Goal: Task Accomplishment & Management: Manage account settings

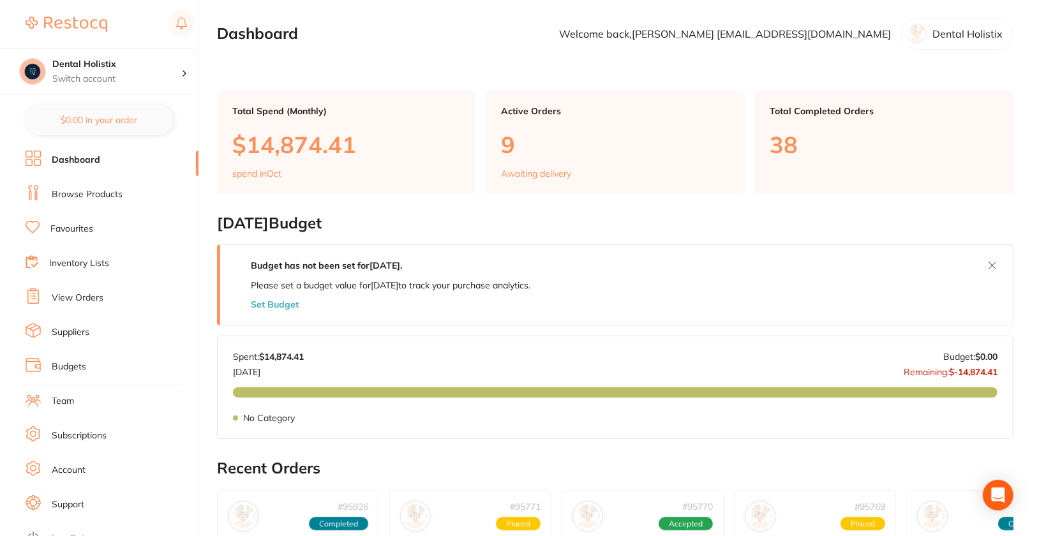
click at [106, 199] on link "Browse Products" at bounding box center [87, 194] width 71 height 13
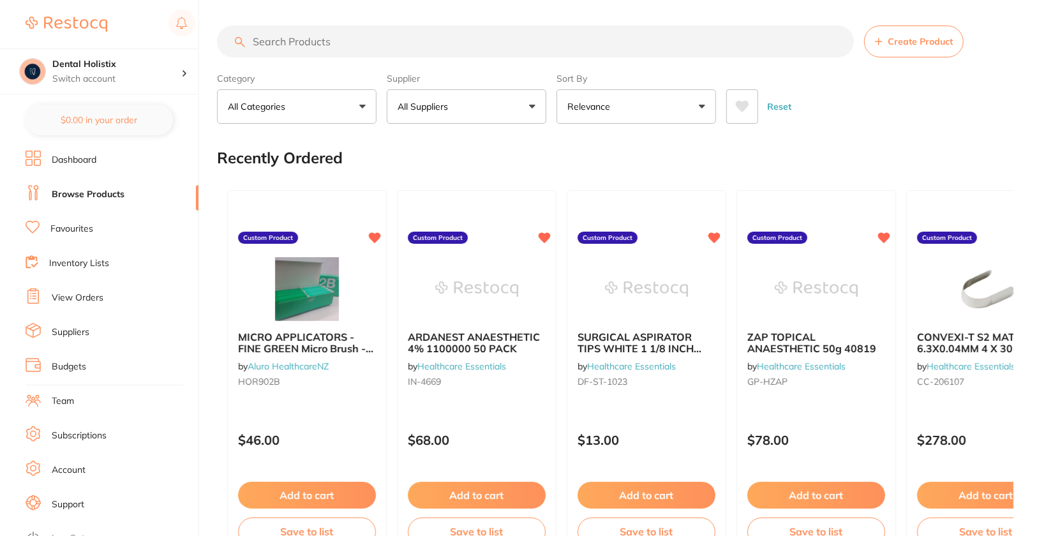
click at [899, 93] on div "Reset" at bounding box center [864, 101] width 277 height 45
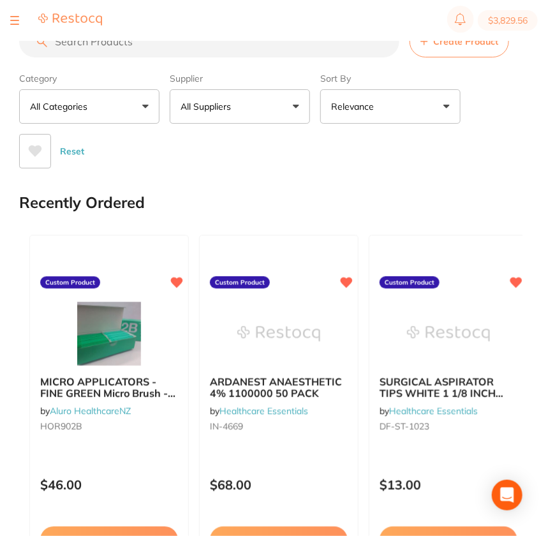
click at [249, 112] on button "All Suppliers" at bounding box center [240, 106] width 140 height 34
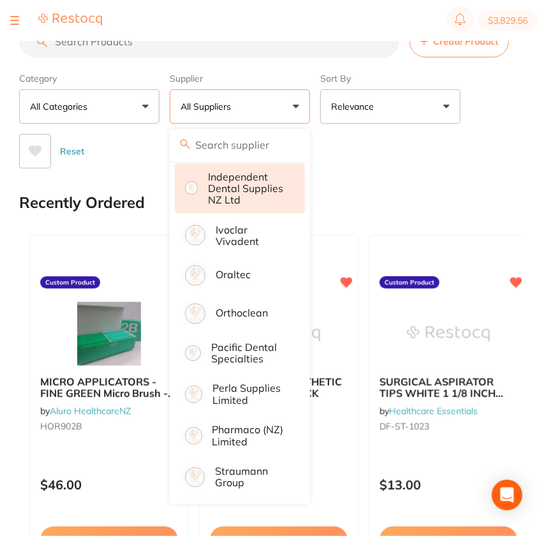
scroll to position [505, 0]
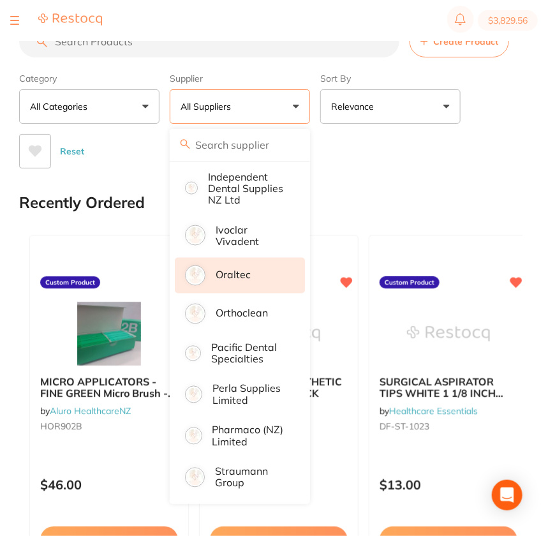
click at [252, 270] on li "Oraltec" at bounding box center [240, 276] width 130 height 36
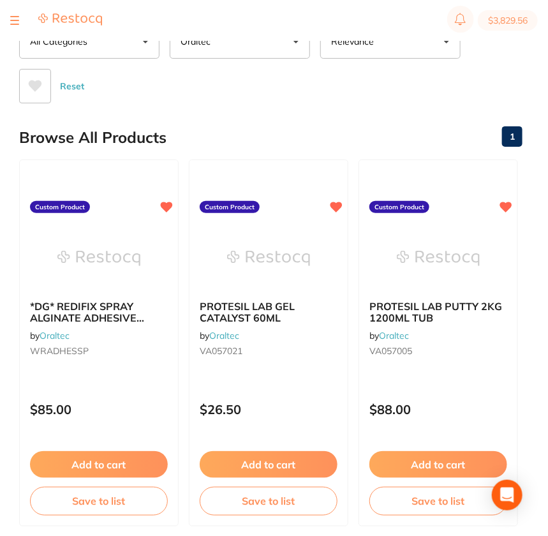
scroll to position [0, 0]
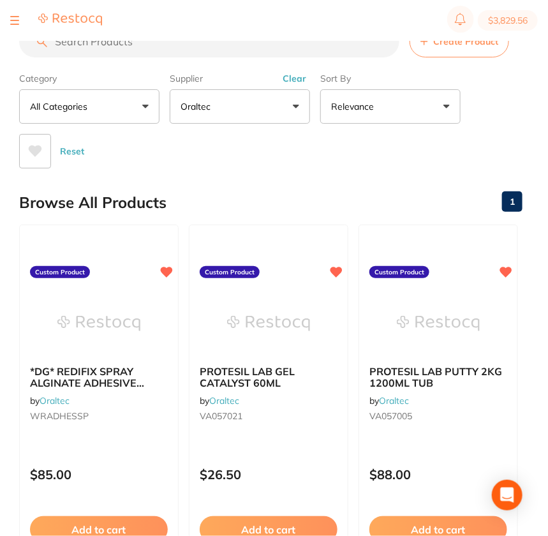
click at [422, 164] on div "Reset" at bounding box center [265, 146] width 493 height 45
click at [290, 80] on button "Clear" at bounding box center [294, 78] width 31 height 11
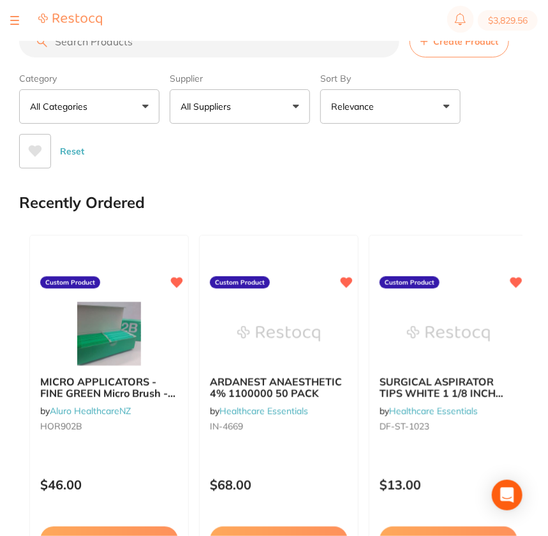
click at [507, 100] on div "Category All Categories All Categories No categories found Clear Category false…" at bounding box center [270, 118] width 503 height 101
click at [460, 45] on span "Create Product" at bounding box center [465, 41] width 65 height 10
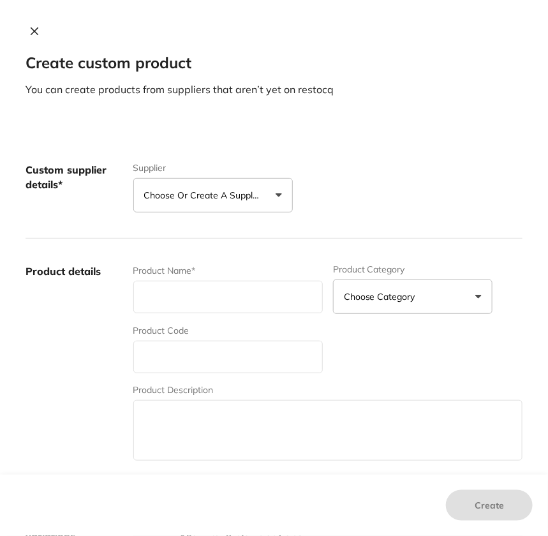
click at [167, 211] on button "Choose or create a supplier" at bounding box center [212, 195] width 159 height 34
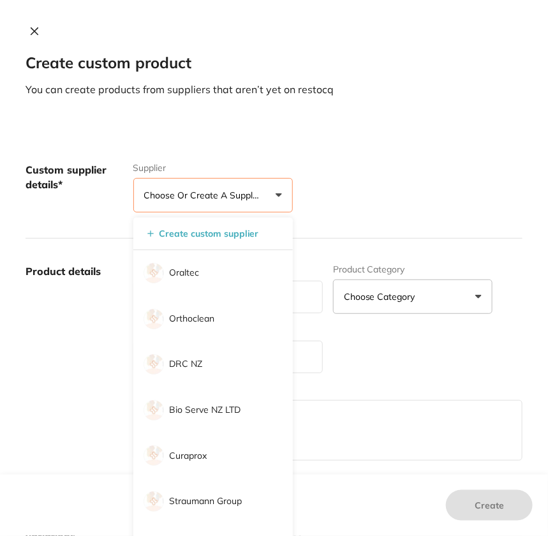
click at [395, 154] on div "Custom supplier details* Supplier Choose or create a supplier Create custom sup…" at bounding box center [274, 187] width 497 height 101
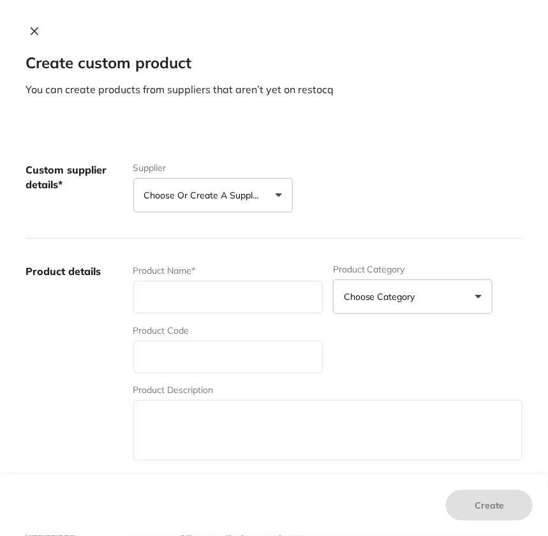
click at [29, 28] on icon at bounding box center [34, 31] width 10 height 10
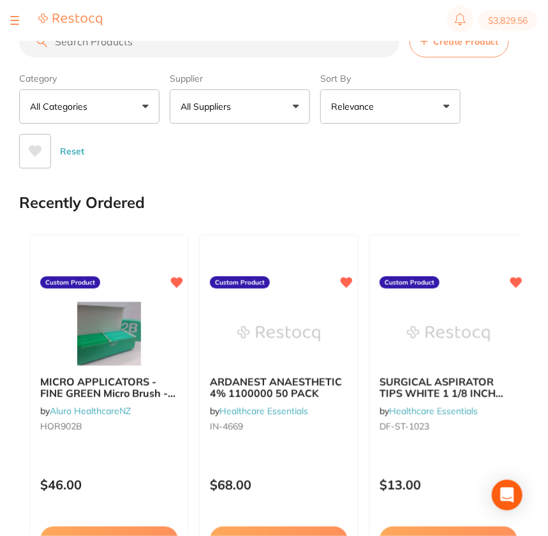
click at [255, 118] on button "All Suppliers" at bounding box center [240, 106] width 140 height 34
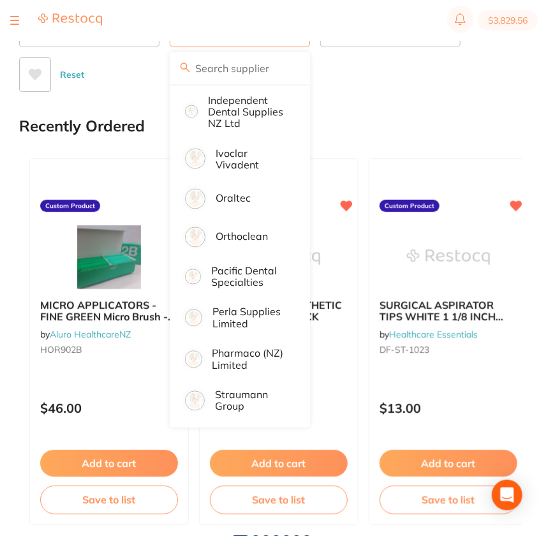
scroll to position [69, 0]
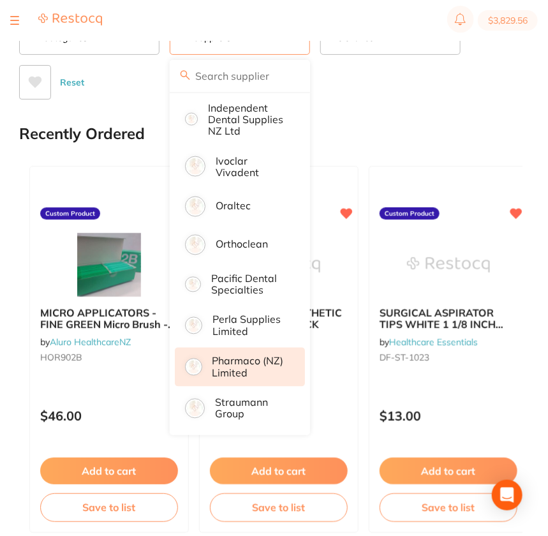
click at [265, 373] on p "Pharmaco (NZ) Limited" at bounding box center [249, 367] width 75 height 24
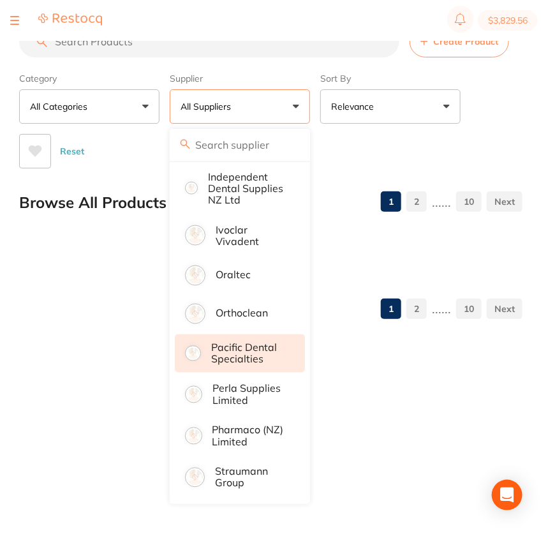
scroll to position [0, 0]
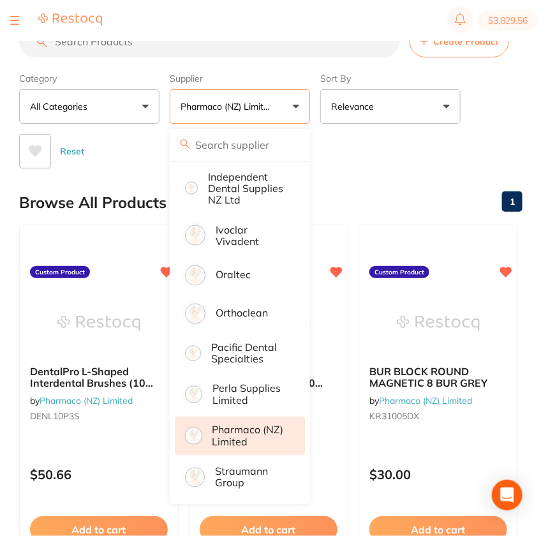
click at [460, 130] on div "Reset" at bounding box center [265, 146] width 493 height 45
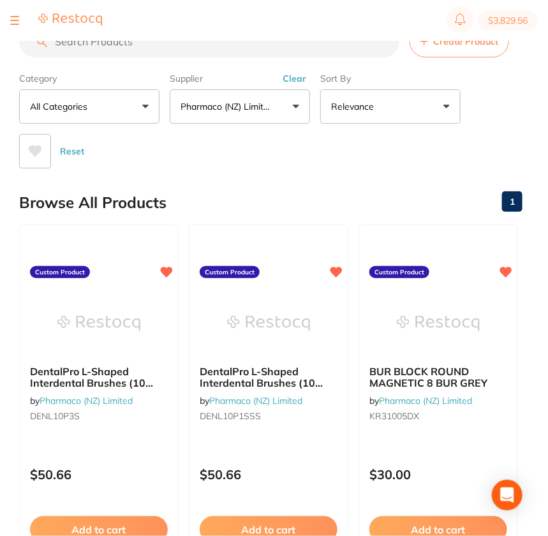
click at [255, 57] on section "Create Product Category All Categories All Categories No categories found Clear…" at bounding box center [270, 97] width 503 height 143
click at [263, 45] on input "search" at bounding box center [209, 42] width 380 height 32
paste input "DENL10P2SS"
type input "DENL10P2SS"
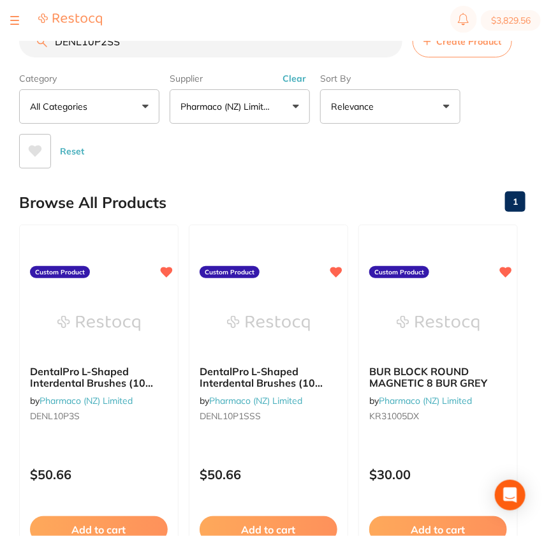
click at [320, 148] on div "Reset" at bounding box center [267, 146] width 496 height 45
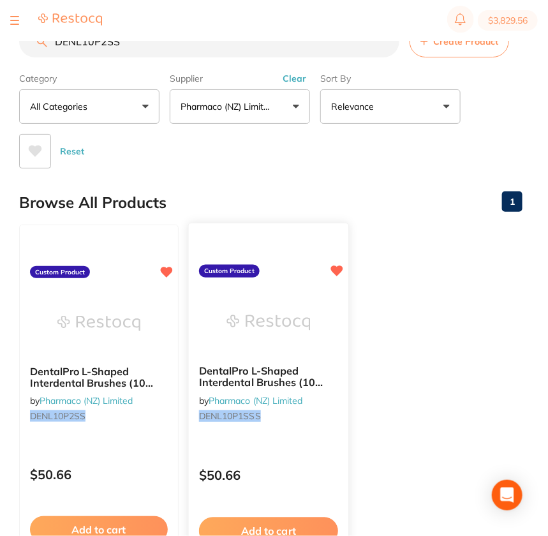
click at [339, 271] on icon at bounding box center [337, 270] width 12 height 11
click at [267, 293] on img at bounding box center [268, 322] width 84 height 64
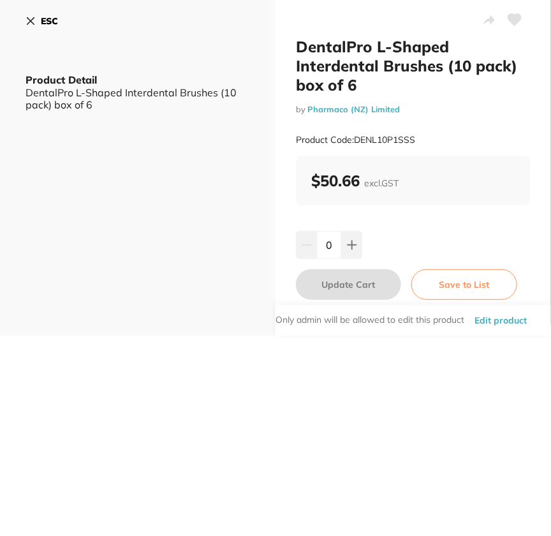
click at [506, 316] on button "Edit product" at bounding box center [501, 320] width 60 height 31
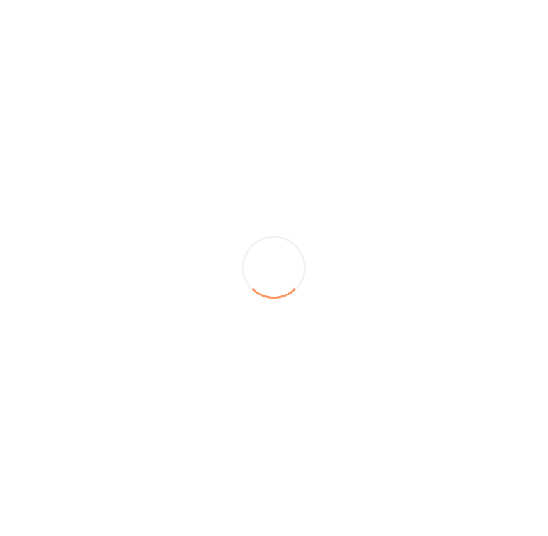
scroll to position [69, 0]
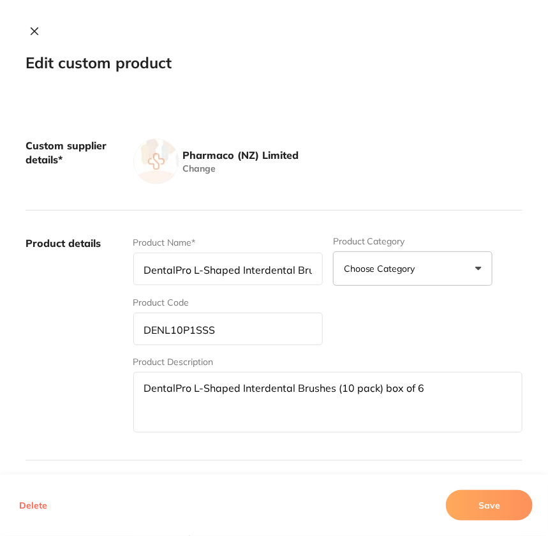
drag, startPoint x: 30, startPoint y: 507, endPoint x: 103, endPoint y: 491, distance: 74.3
click at [30, 507] on button "Delete" at bounding box center [33, 505] width 36 height 31
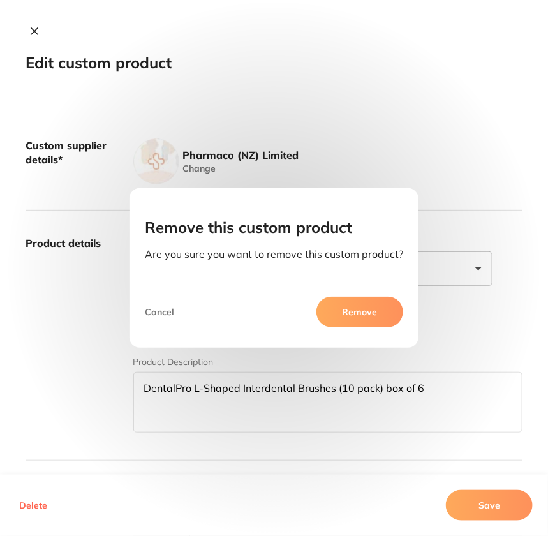
click at [381, 316] on button "Remove" at bounding box center [359, 312] width 87 height 31
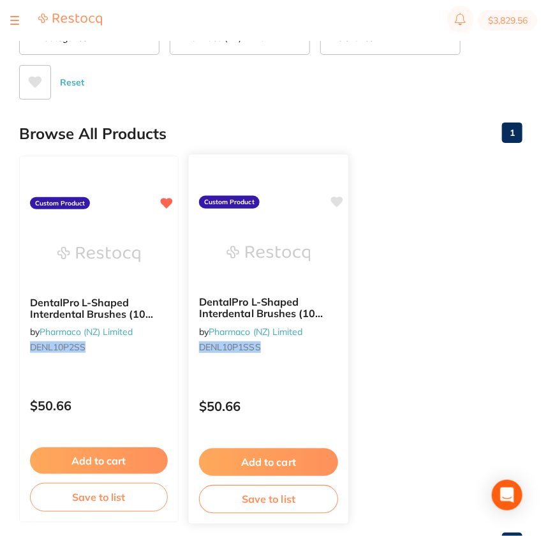
click at [318, 338] on div "DentalPro L-Shaped Interdental Brushes (10 pack) box of 6 by Pharmaco (NZ) Limi…" at bounding box center [268, 327] width 159 height 82
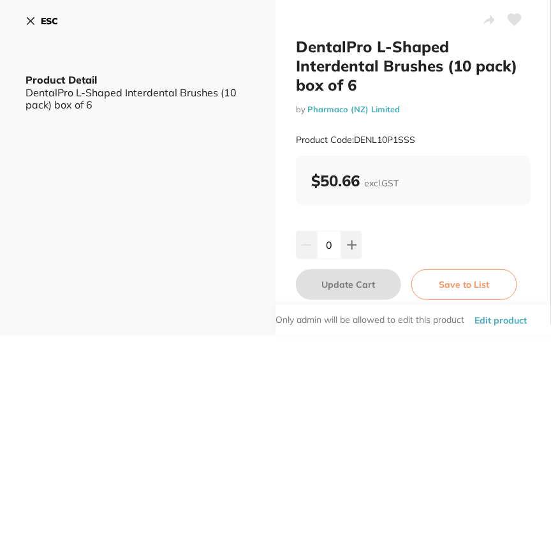
click at [507, 316] on button "Edit product" at bounding box center [501, 320] width 60 height 31
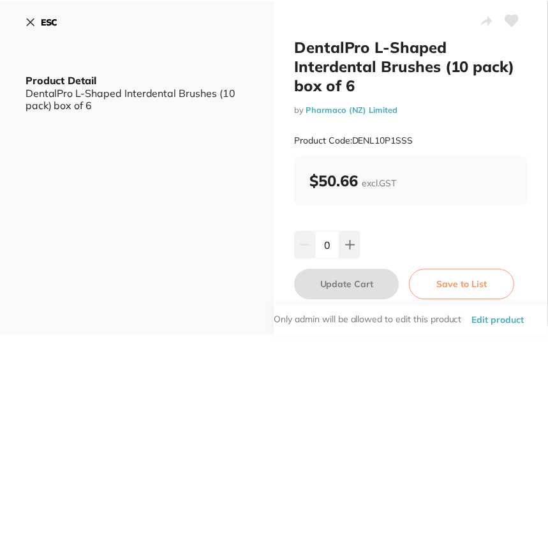
scroll to position [69, 0]
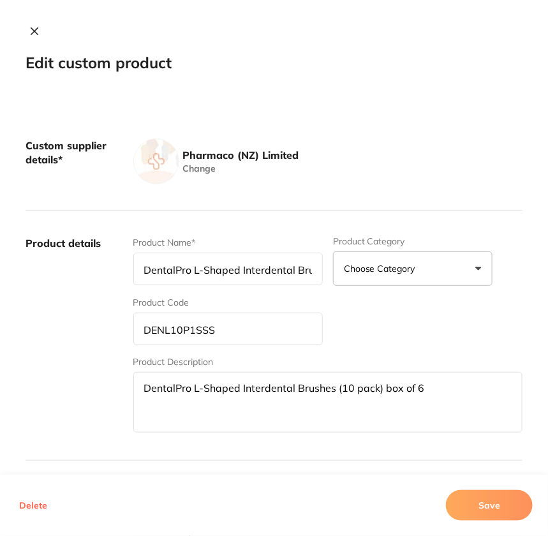
click at [21, 505] on button "Delete" at bounding box center [33, 505] width 36 height 31
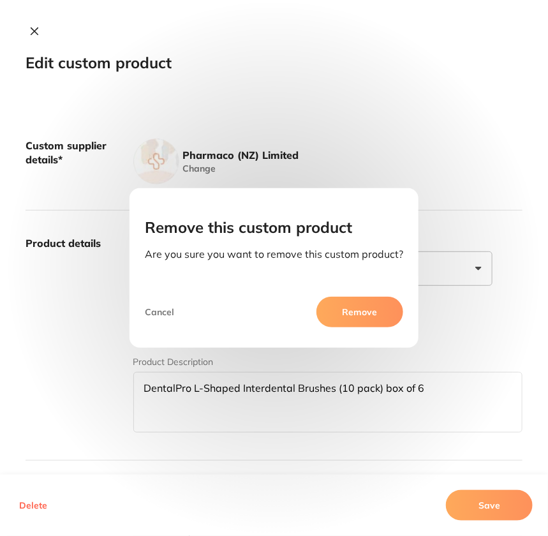
click at [385, 314] on button "Remove" at bounding box center [359, 312] width 87 height 31
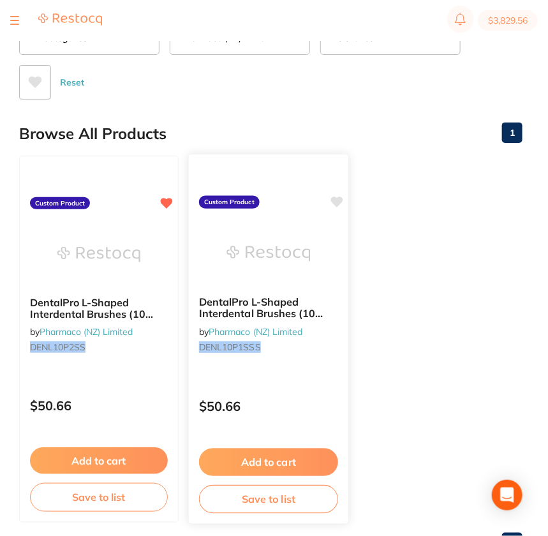
click at [319, 380] on div "DentalPro L-Shaped Interdental Brushes (10 pack) box of 6 by Pharmaco (NZ) Limi…" at bounding box center [268, 339] width 161 height 371
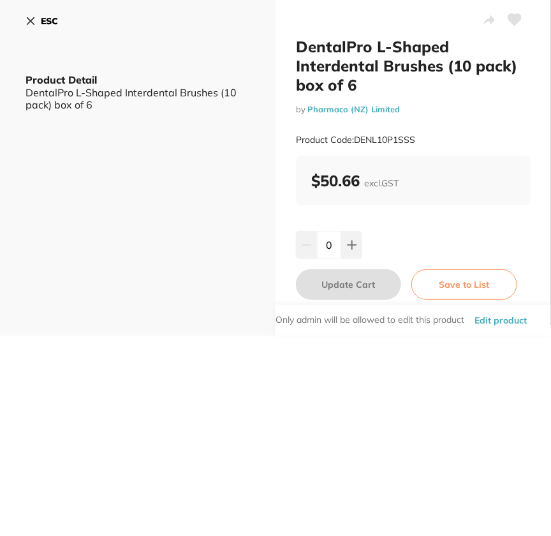
click at [491, 326] on button "Edit product" at bounding box center [501, 320] width 60 height 31
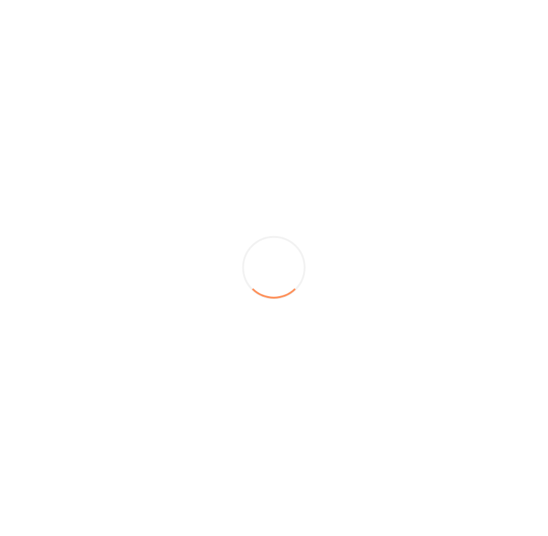
scroll to position [69, 0]
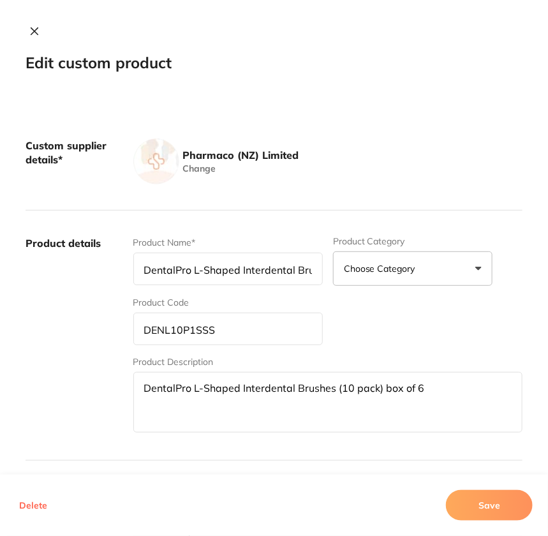
click at [31, 512] on button "Delete" at bounding box center [33, 505] width 36 height 31
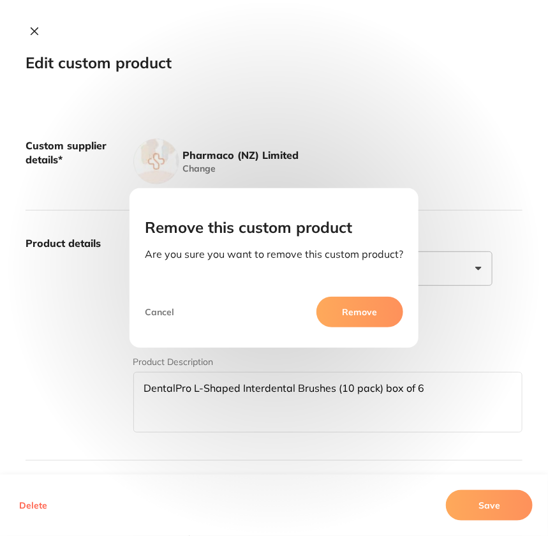
click at [375, 299] on button "Remove" at bounding box center [359, 312] width 87 height 31
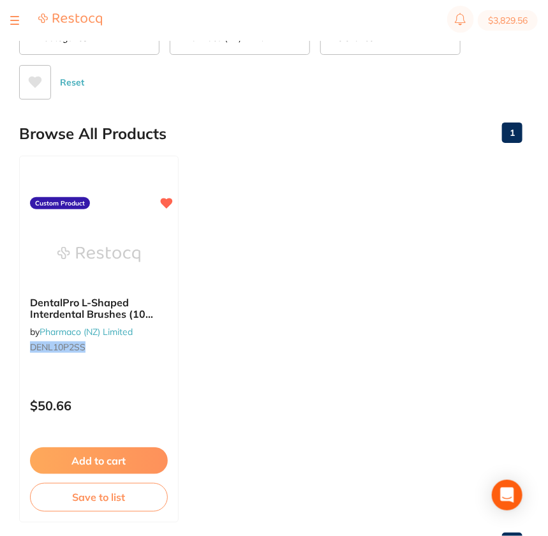
click at [454, 304] on ul "DentalPro L-Shaped Interdental Brushes (10 pack) box of 6 by Pharmaco (NZ) Limi…" at bounding box center [270, 339] width 503 height 367
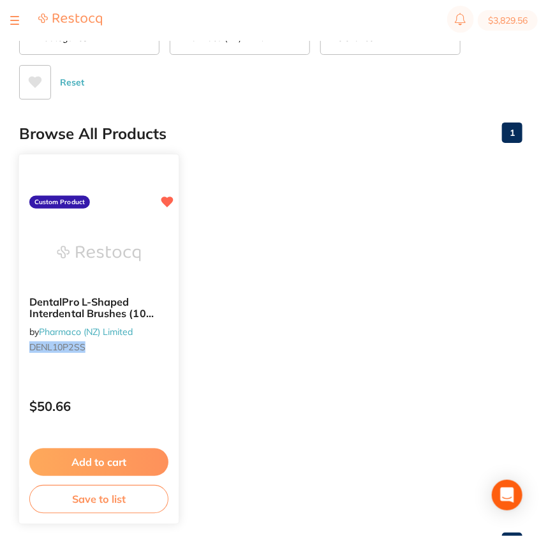
click at [142, 375] on div "DentalPro L-Shaped Interdental Brushes (10 pack) box of 6 by Pharmaco (NZ) Limi…" at bounding box center [99, 339] width 161 height 371
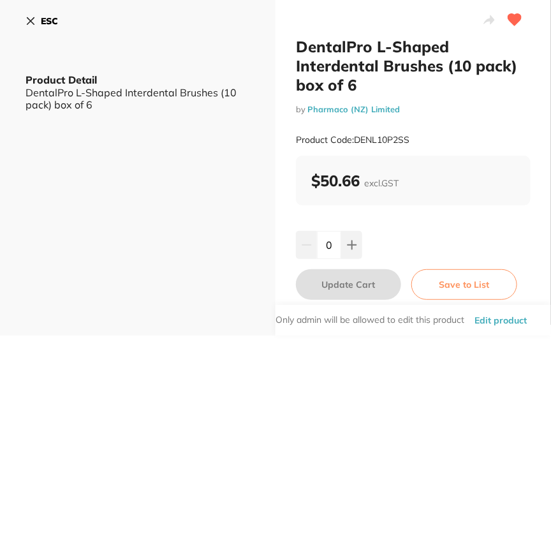
click at [525, 135] on div "Product Code: DENL10P2SS" at bounding box center [413, 139] width 235 height 31
click at [509, 320] on button "Edit product" at bounding box center [501, 320] width 60 height 31
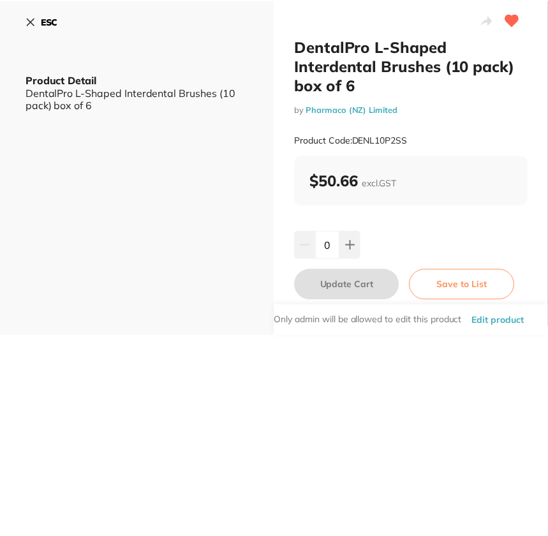
scroll to position [69, 0]
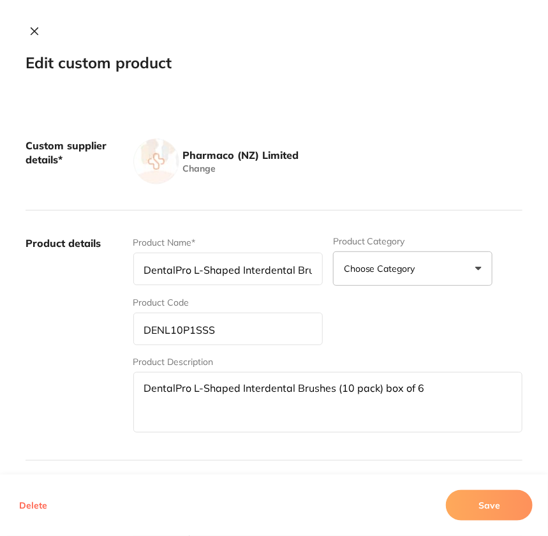
type input "DENL10P2SS"
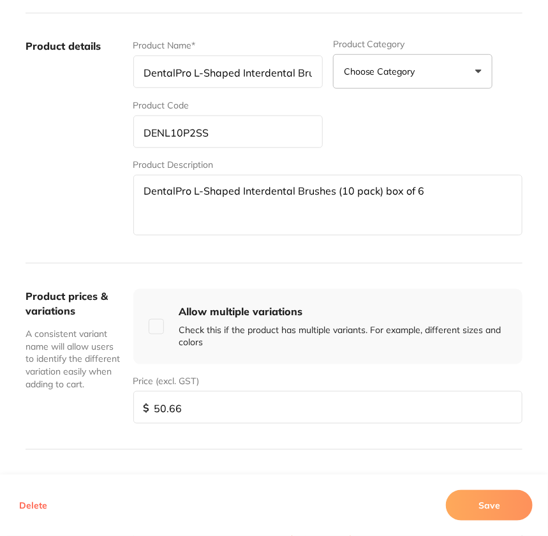
scroll to position [299, 0]
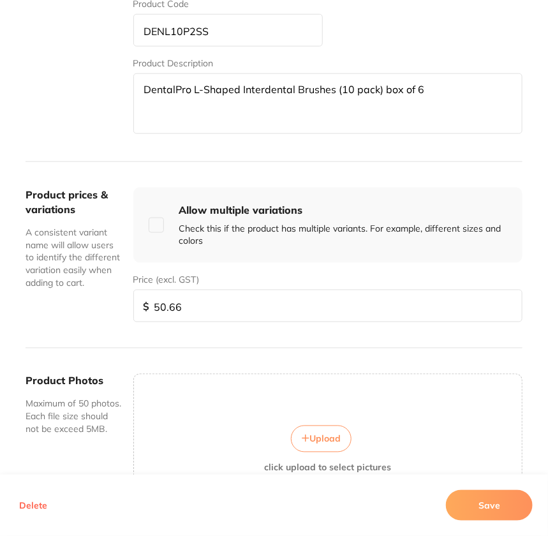
click at [173, 308] on input "50.66" at bounding box center [327, 306] width 389 height 33
type input "44.05"
click at [511, 501] on button "Save" at bounding box center [489, 505] width 87 height 31
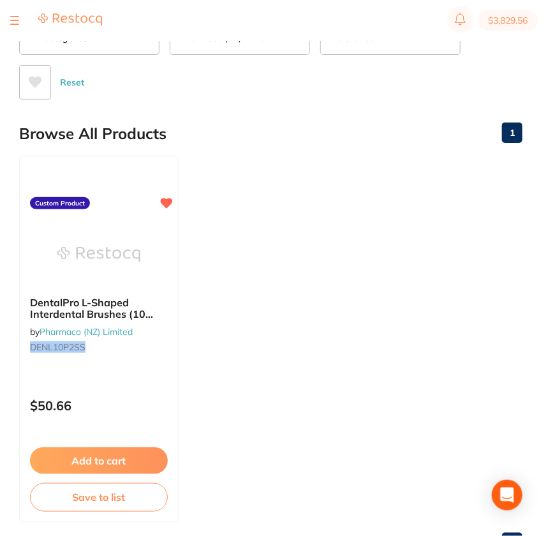
click at [414, 352] on ul "DentalPro L-Shaped Interdental Brushes (10 pack) box of 6 by Pharmaco (NZ) Limi…" at bounding box center [270, 339] width 503 height 367
click at [131, 376] on div "DentalPro L-Shaped Interdental Brushes (10 pack) box of 6 by Pharmaco (NZ) Limi…" at bounding box center [98, 339] width 159 height 367
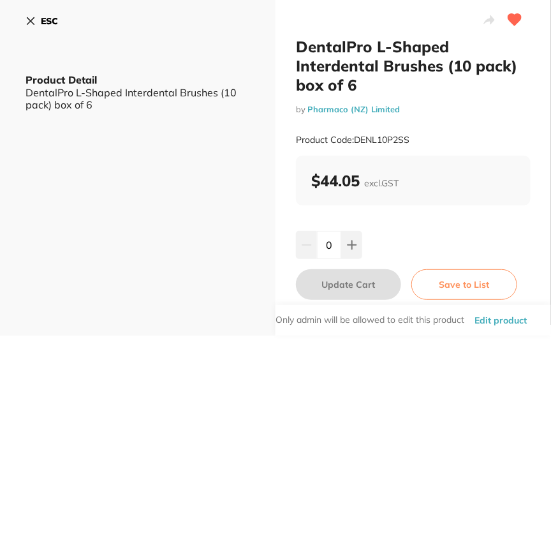
click at [39, 17] on button "ESC" at bounding box center [42, 21] width 33 height 22
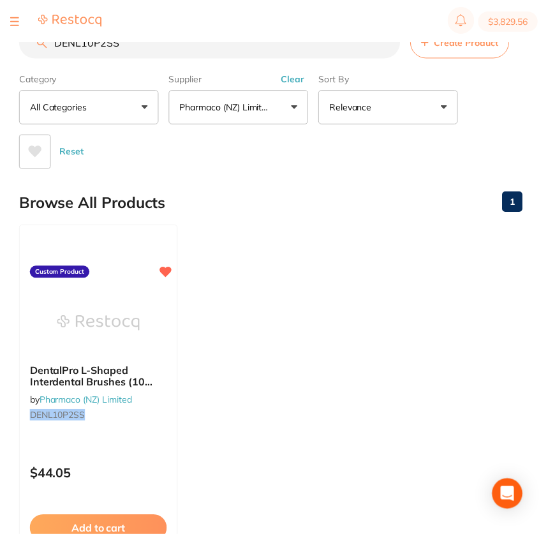
scroll to position [69, 0]
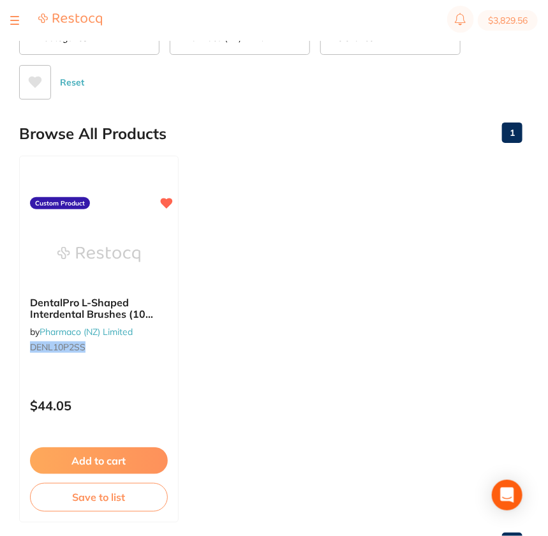
click at [368, 274] on ul "DentalPro L-Shaped Interdental Brushes (10 pack) box of 6 by Pharmaco (NZ) Limi…" at bounding box center [270, 339] width 503 height 367
click at [350, 293] on ul "DentalPro L-Shaped Interdental Brushes (10 pack) box of 6 by Pharmaco (NZ) Limi…" at bounding box center [270, 339] width 503 height 367
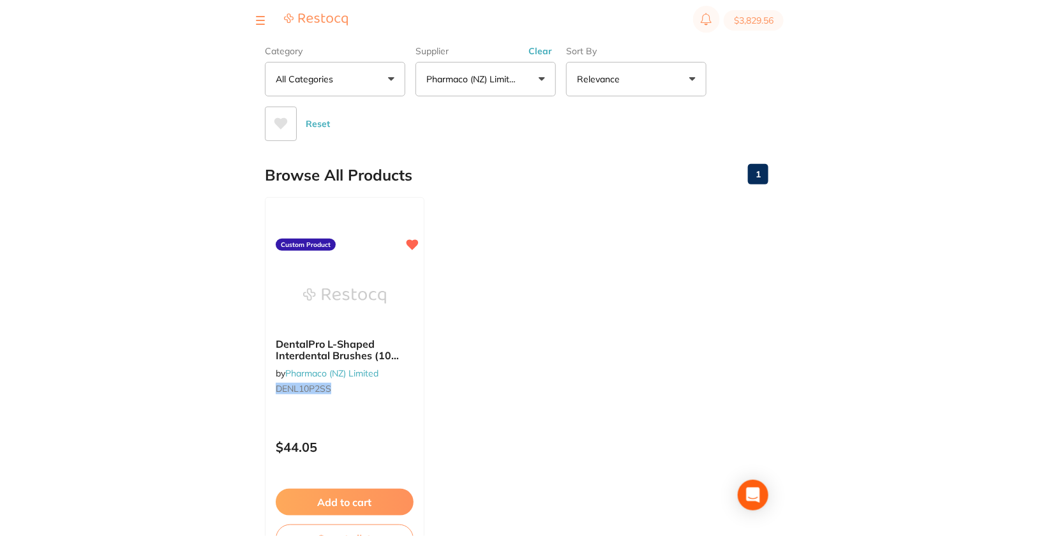
scroll to position [0, 0]
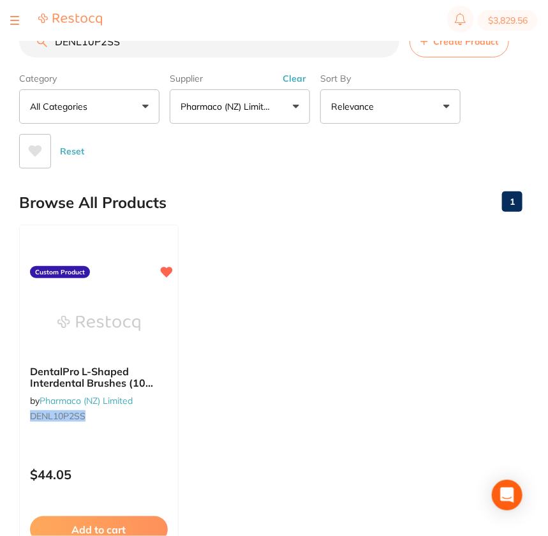
click at [383, 43] on input "DENL10P2SS" at bounding box center [209, 42] width 380 height 32
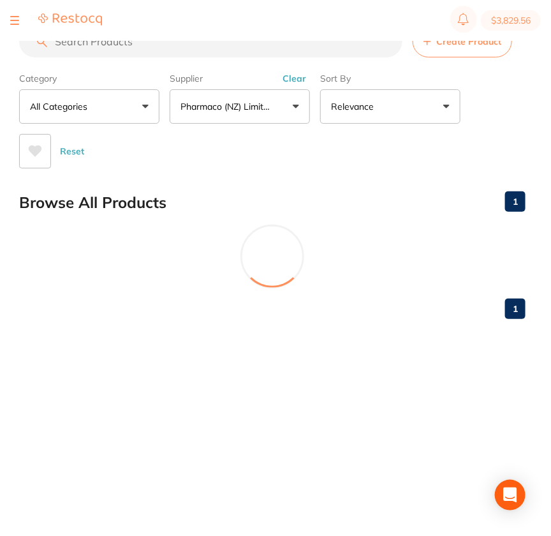
click at [288, 70] on div "Supplier Pharmaco ([GEOGRAPHIC_DATA]) Limited All Suppliers Pharmaco (NZ) Limit…" at bounding box center [240, 96] width 140 height 56
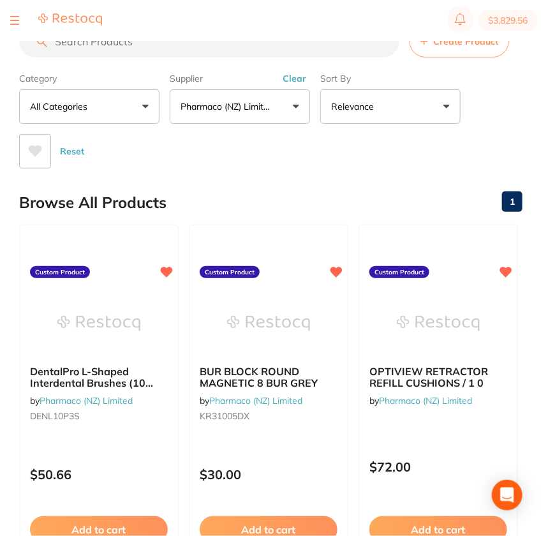
click at [292, 73] on button "Clear" at bounding box center [294, 78] width 31 height 11
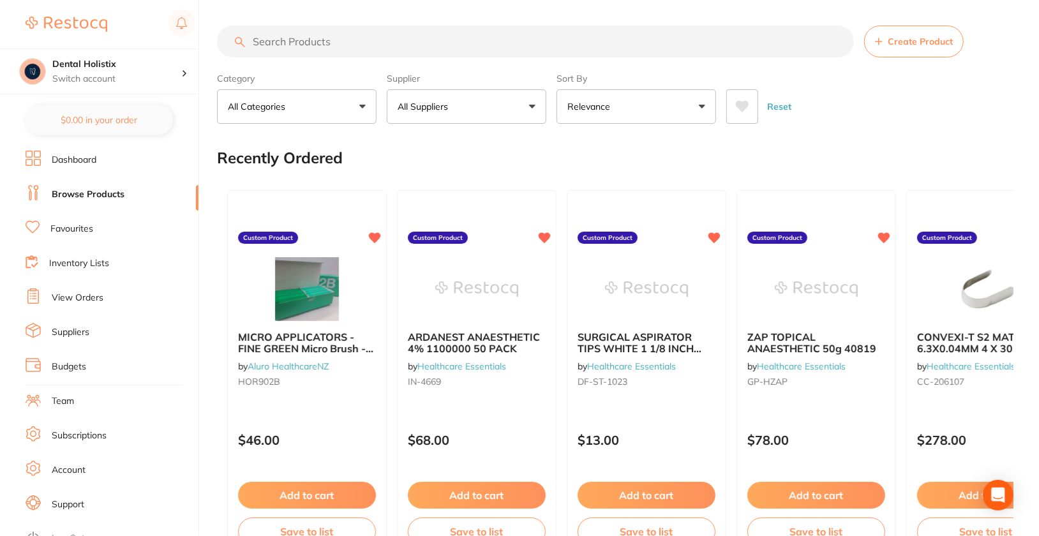
click at [986, 108] on div "Reset" at bounding box center [864, 101] width 277 height 45
click at [500, 115] on button "All Suppliers" at bounding box center [466, 106] width 159 height 34
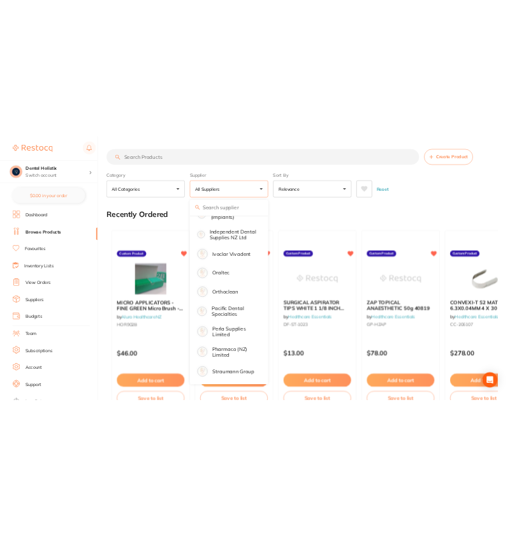
scroll to position [460, 0]
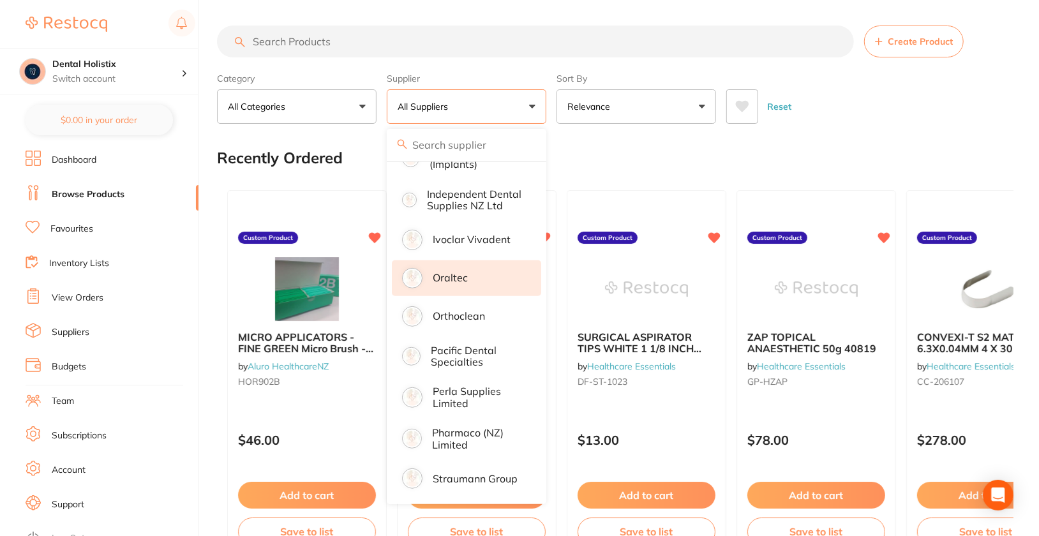
click at [490, 276] on li "Oraltec" at bounding box center [466, 278] width 149 height 36
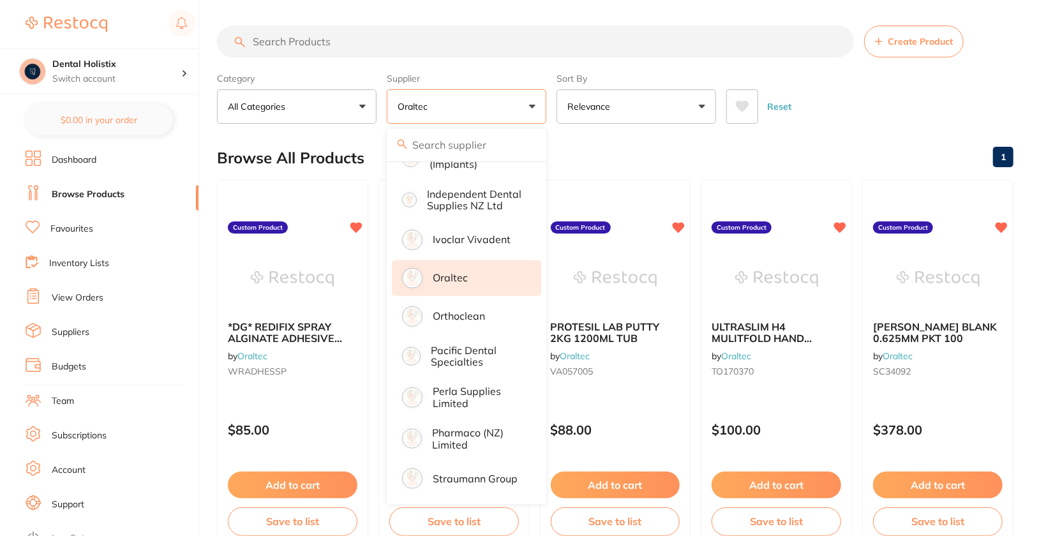
click at [956, 90] on div "Reset" at bounding box center [864, 101] width 277 height 45
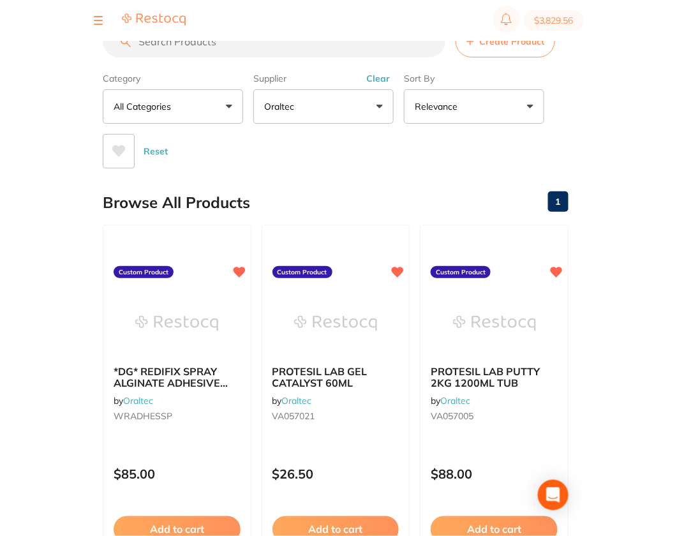
scroll to position [475, 0]
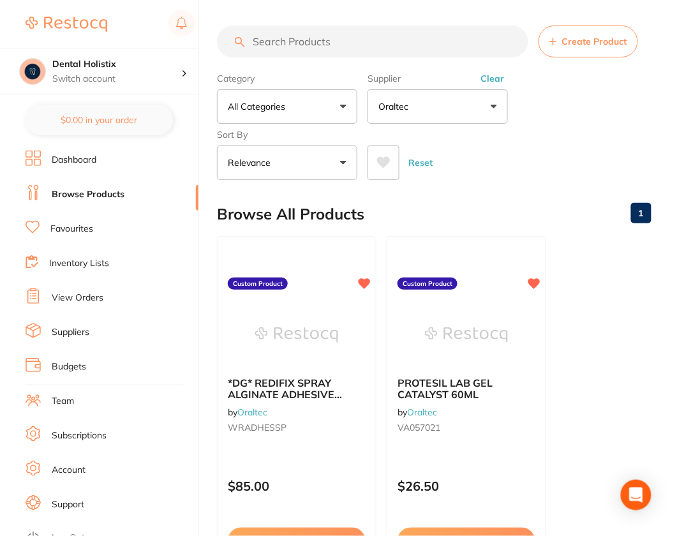
click at [429, 101] on button "Oraltec" at bounding box center [437, 106] width 140 height 34
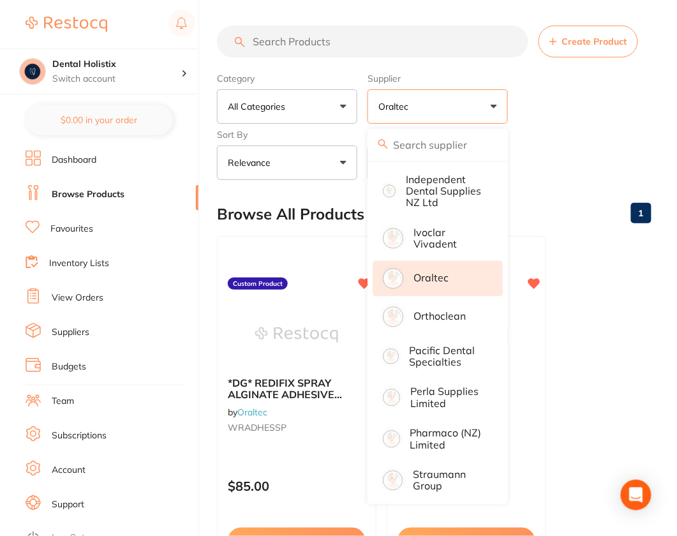
click at [582, 100] on div "Category All Categories All Categories No categories found Clear Category false…" at bounding box center [434, 124] width 434 height 112
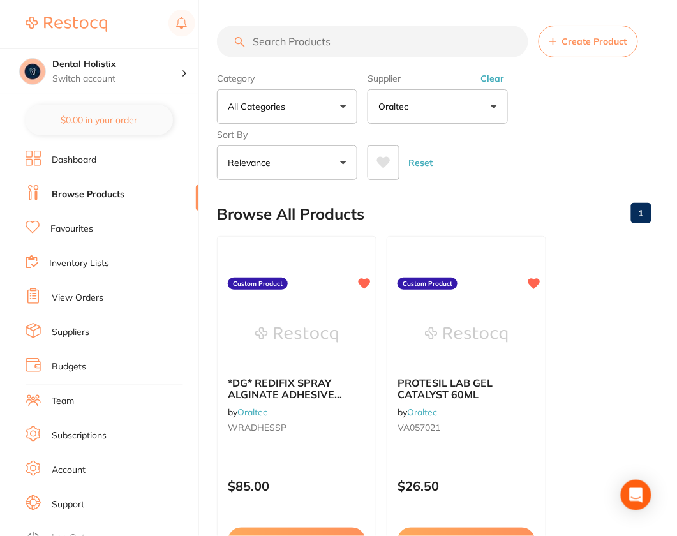
click at [373, 60] on section "Create Product Category All Categories All Categories No categories found Clear…" at bounding box center [434, 103] width 434 height 154
click at [376, 38] on input "search" at bounding box center [372, 42] width 311 height 32
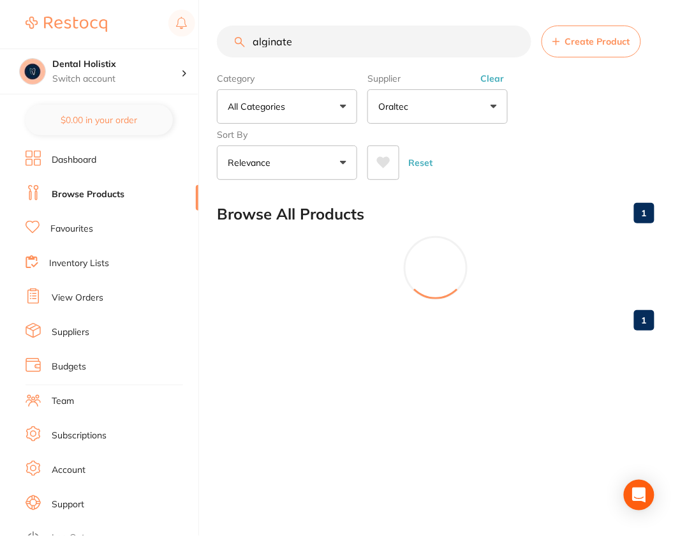
scroll to position [0, 0]
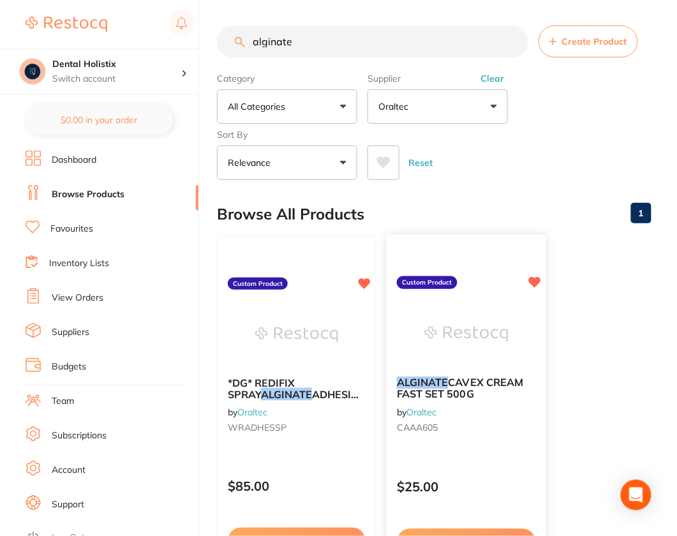
click at [493, 323] on img at bounding box center [466, 334] width 84 height 64
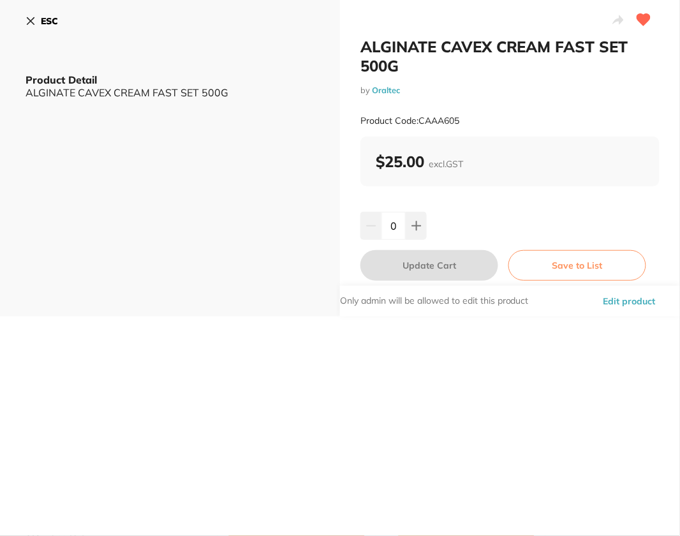
click at [55, 22] on b "ESC" at bounding box center [49, 20] width 17 height 11
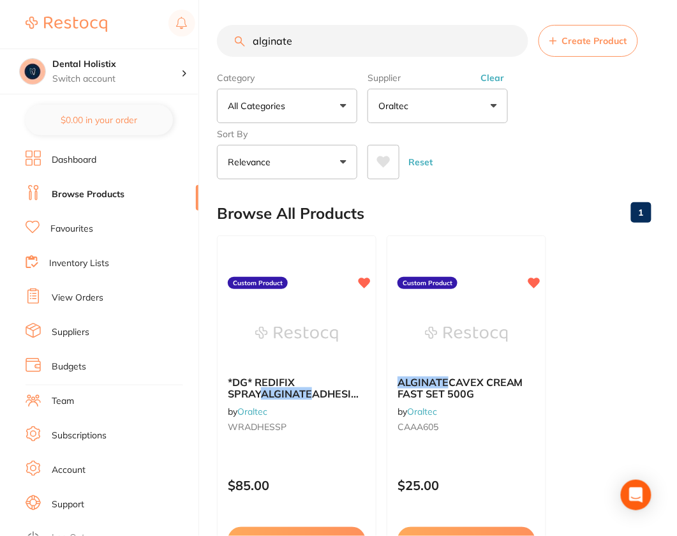
click at [369, 48] on input "alginate" at bounding box center [372, 41] width 311 height 32
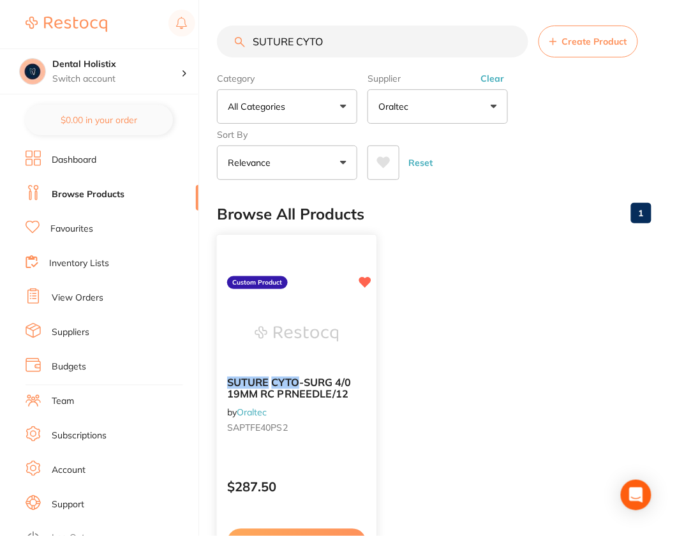
click at [330, 318] on img at bounding box center [297, 334] width 84 height 64
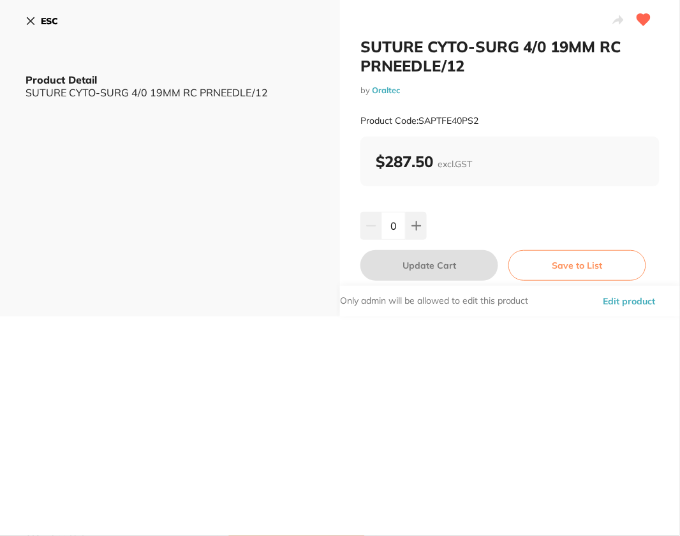
click at [52, 26] on b "ESC" at bounding box center [49, 20] width 17 height 11
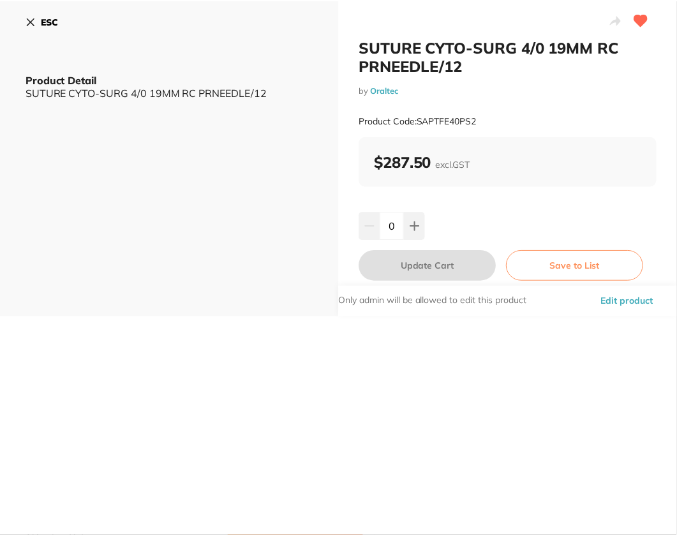
scroll to position [1, 0]
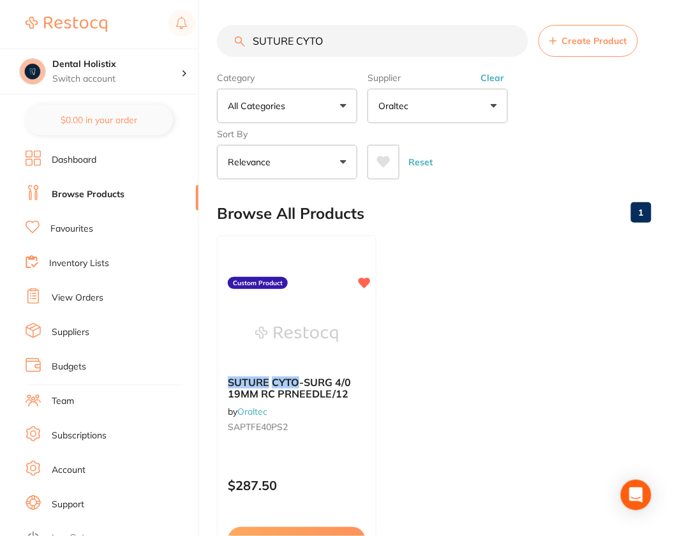
click at [418, 46] on input "SUTURE CYTO" at bounding box center [372, 41] width 311 height 32
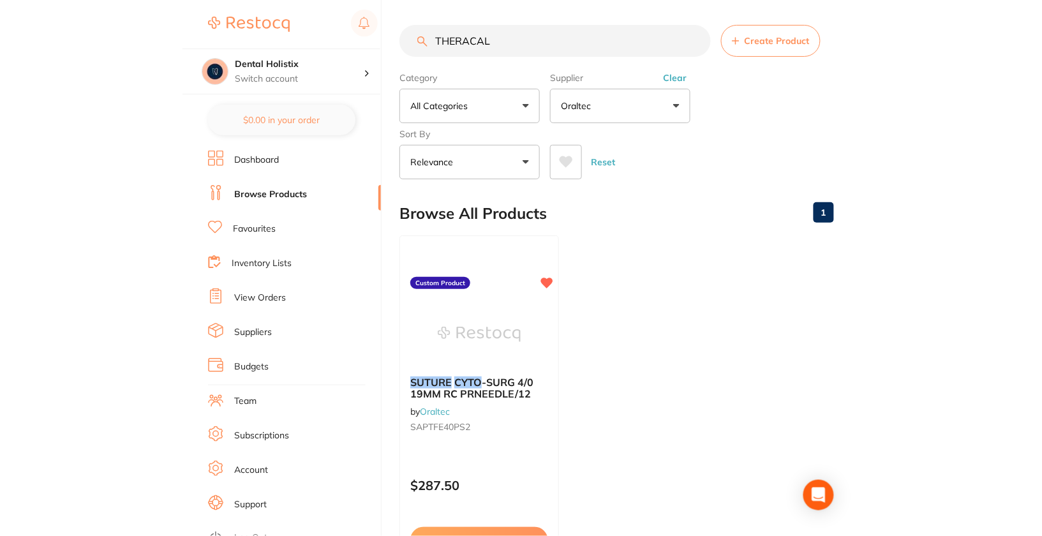
scroll to position [0, 0]
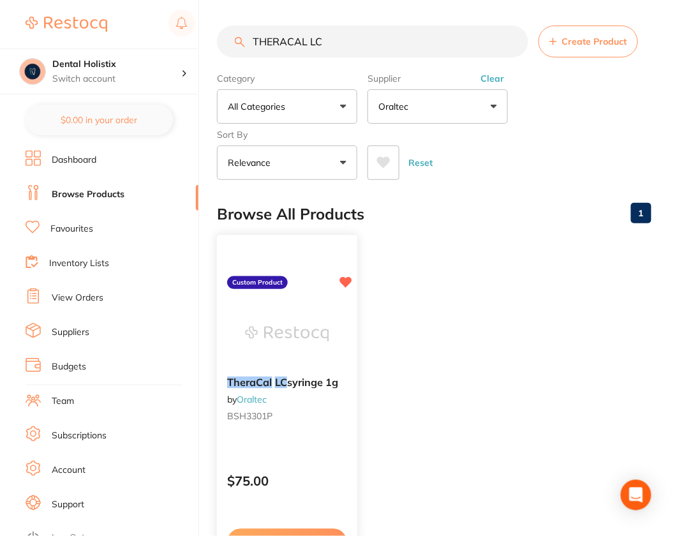
type input "THERACAL LC"
click at [315, 320] on img at bounding box center [287, 334] width 84 height 64
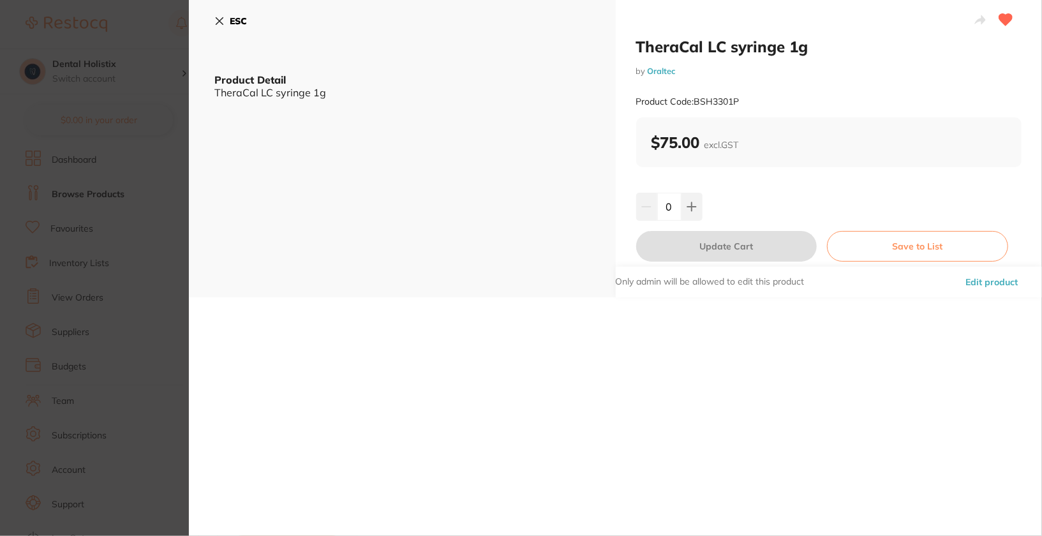
click at [362, 350] on div "TheraCal LC syringe 1g by Oraltec Product Code: BSH3301P ESC Product Detail The…" at bounding box center [615, 268] width 853 height 536
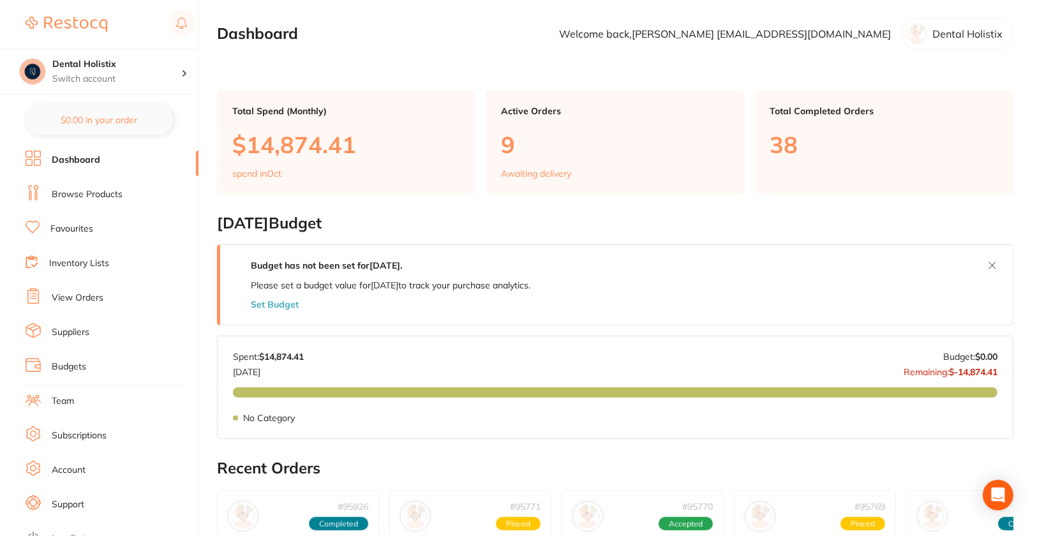
click at [77, 336] on link "Suppliers" at bounding box center [71, 332] width 38 height 13
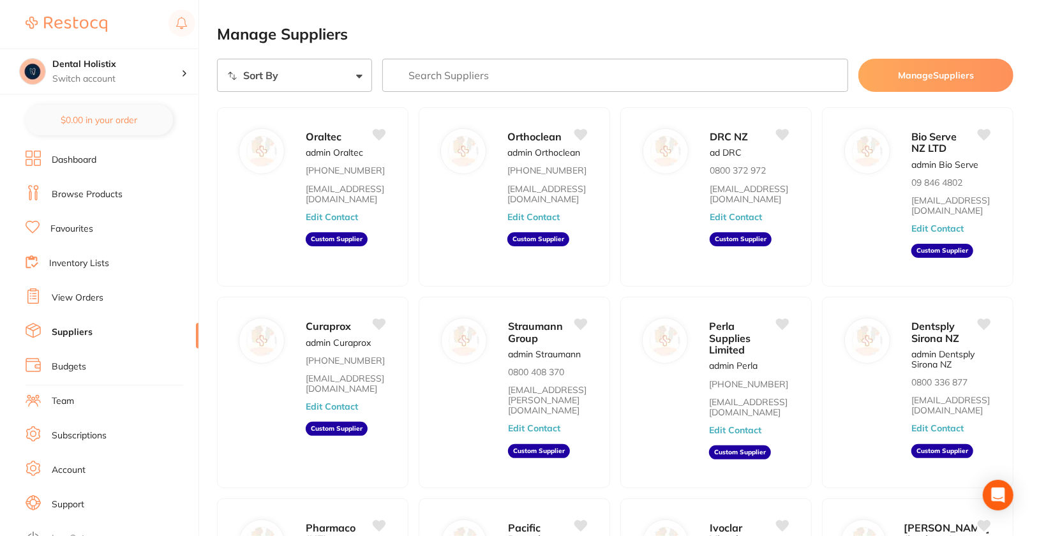
click at [729, 29] on h2 "Manage Suppliers" at bounding box center [615, 35] width 796 height 18
click at [341, 217] on button "Edit Contact" at bounding box center [332, 217] width 53 height 10
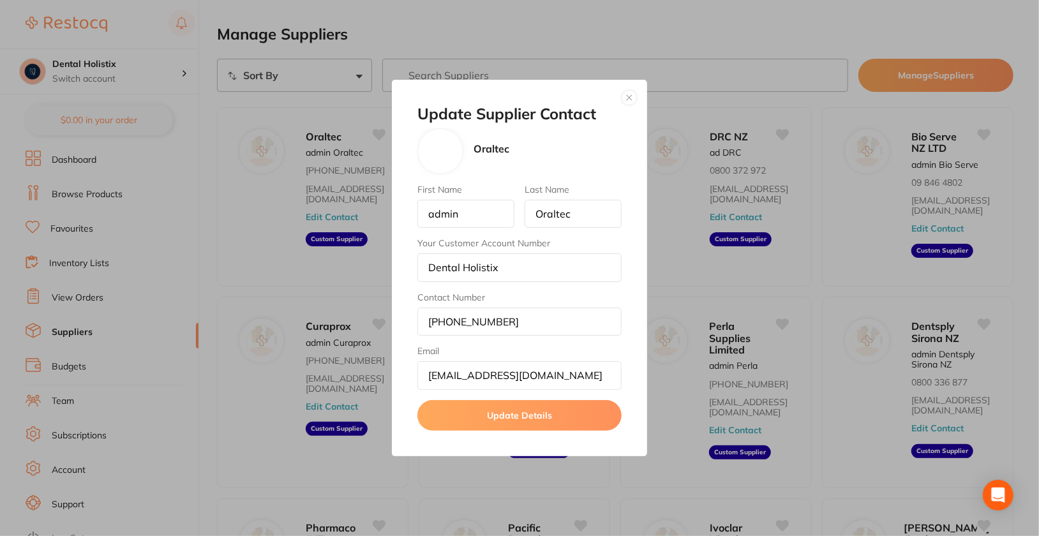
click at [629, 103] on button "button" at bounding box center [628, 97] width 15 height 15
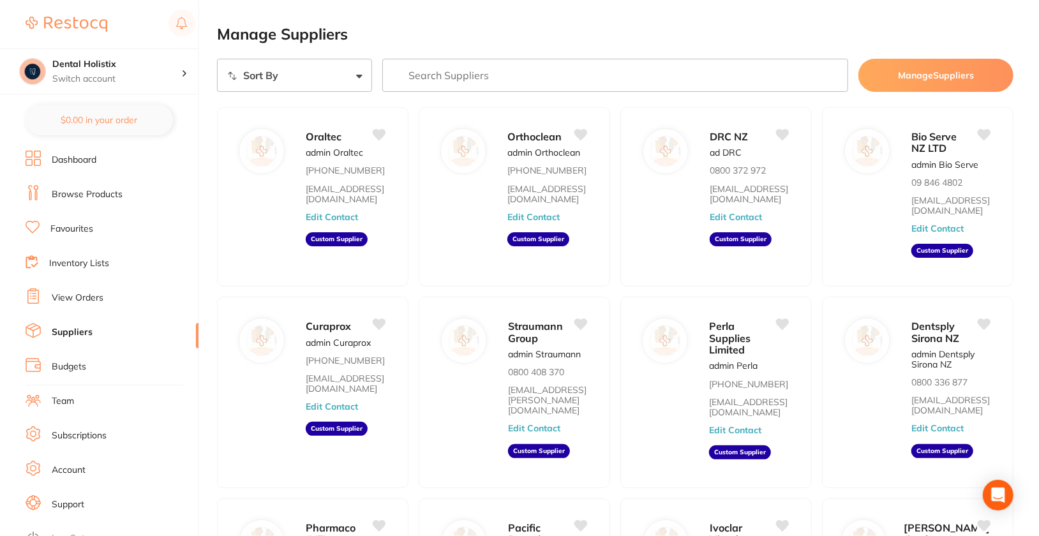
click at [982, 84] on button "Manage Suppliers" at bounding box center [935, 75] width 155 height 33
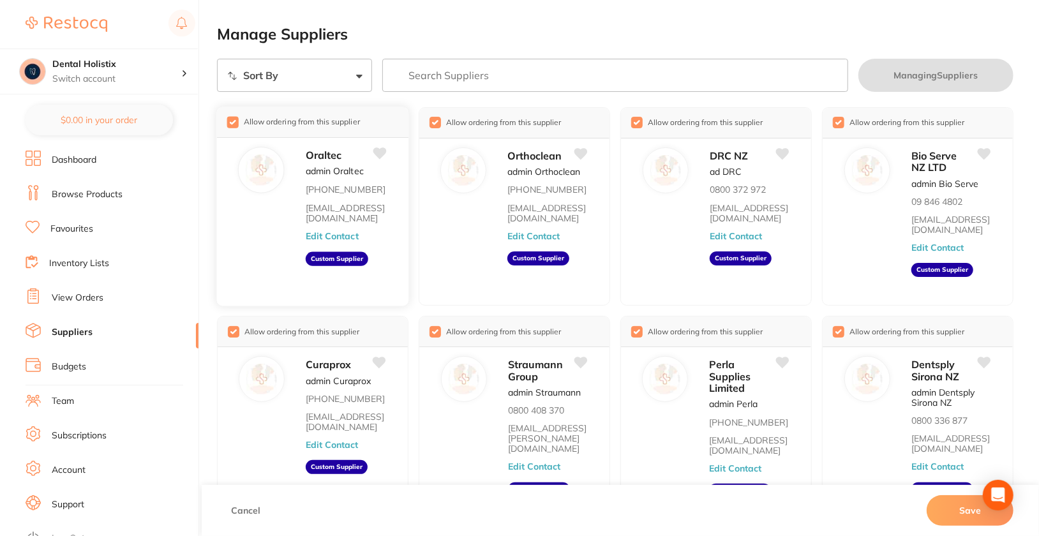
click at [233, 120] on input "checkbox" at bounding box center [232, 121] width 11 height 11
click at [963, 516] on button "Save" at bounding box center [969, 510] width 87 height 31
click at [977, 511] on button "Save" at bounding box center [969, 510] width 87 height 31
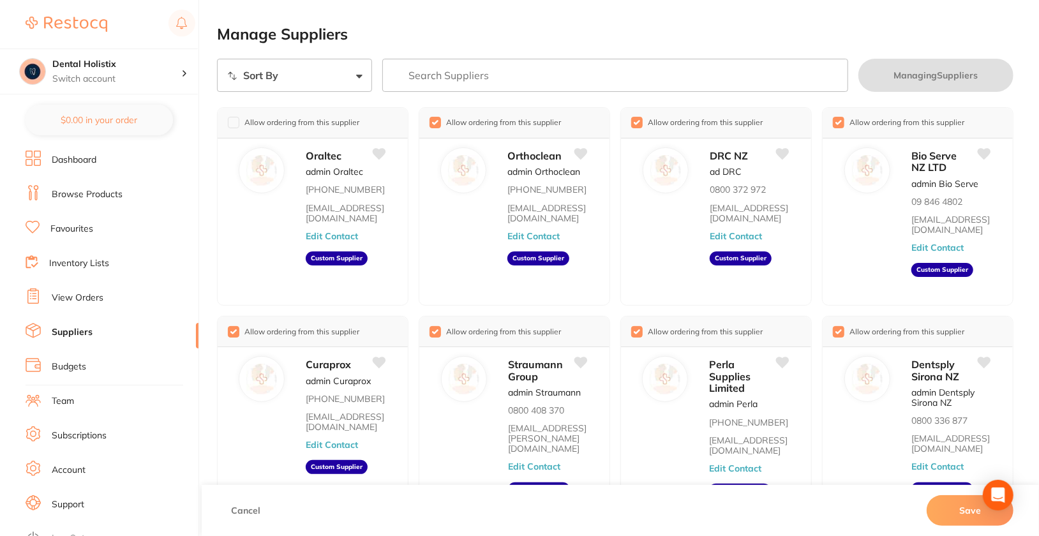
click at [977, 511] on button "Save" at bounding box center [969, 510] width 87 height 31
click at [87, 202] on li "Browse Products" at bounding box center [112, 194] width 173 height 19
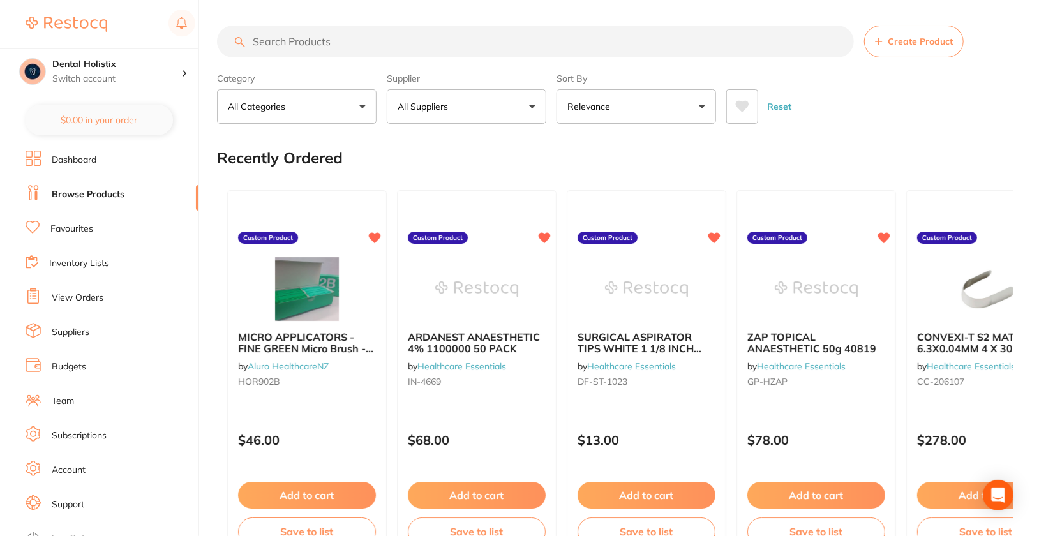
click at [494, 108] on button "All Suppliers" at bounding box center [466, 106] width 159 height 34
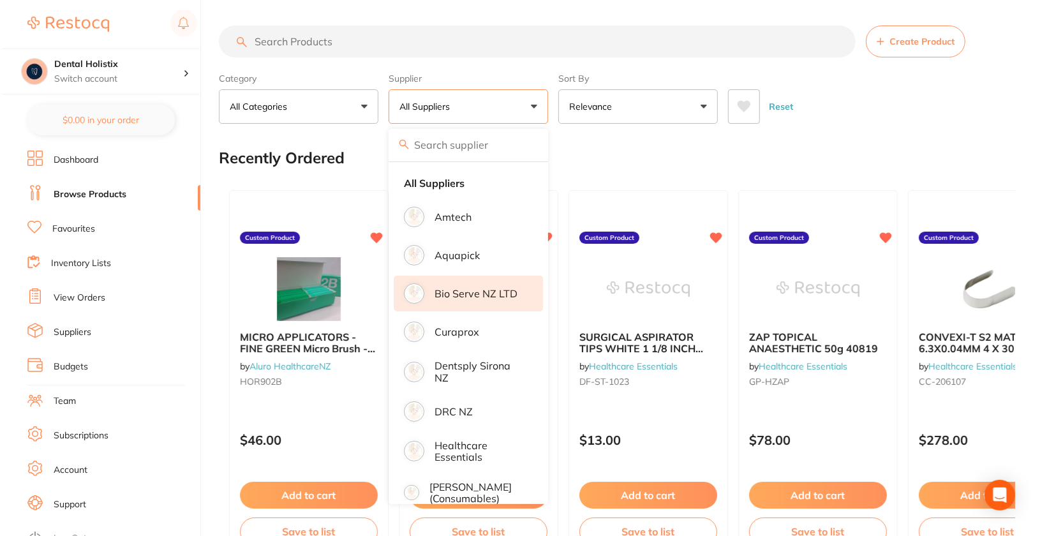
scroll to position [378, 0]
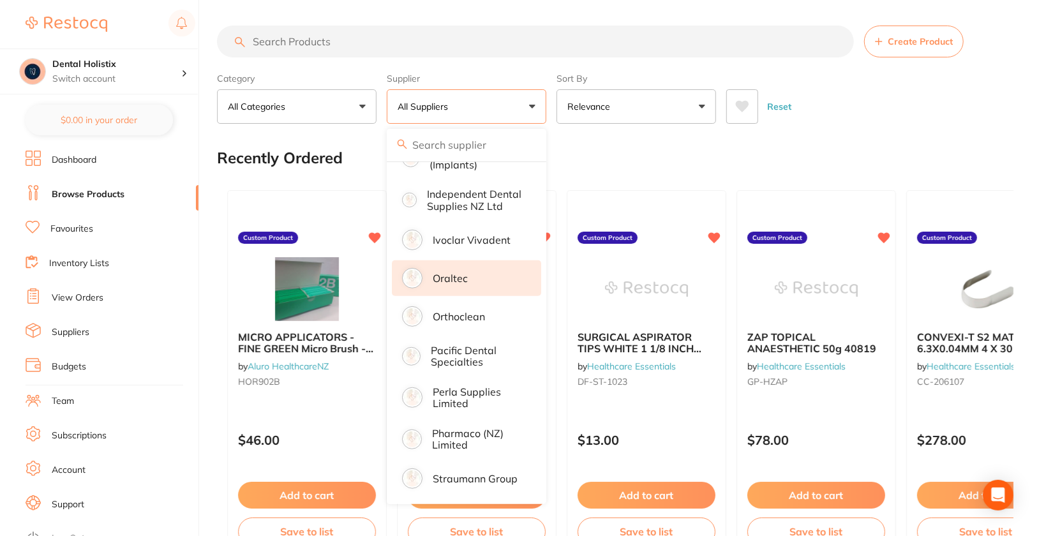
click at [470, 279] on li "Oraltec" at bounding box center [466, 278] width 149 height 36
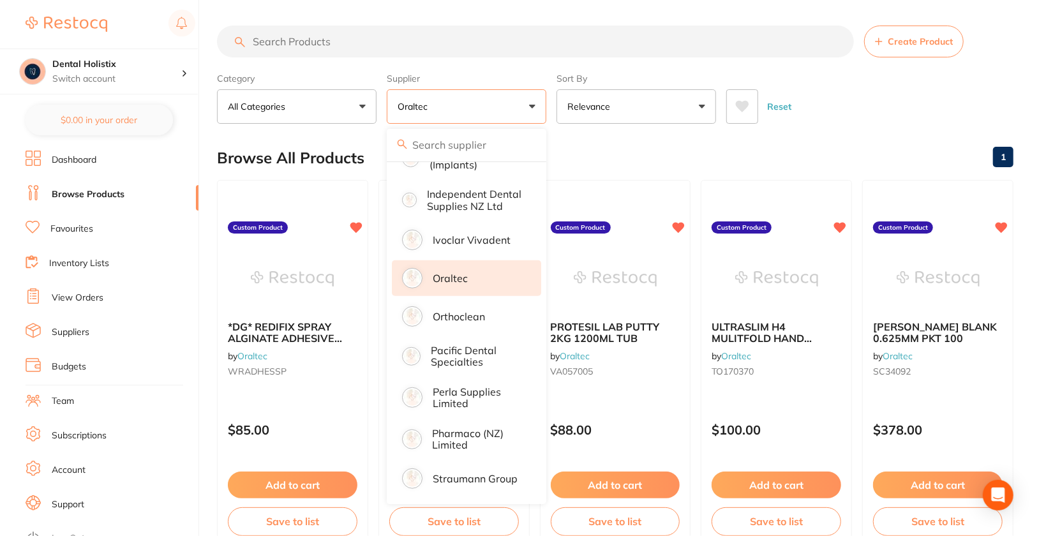
click at [937, 108] on div "Reset" at bounding box center [864, 101] width 277 height 45
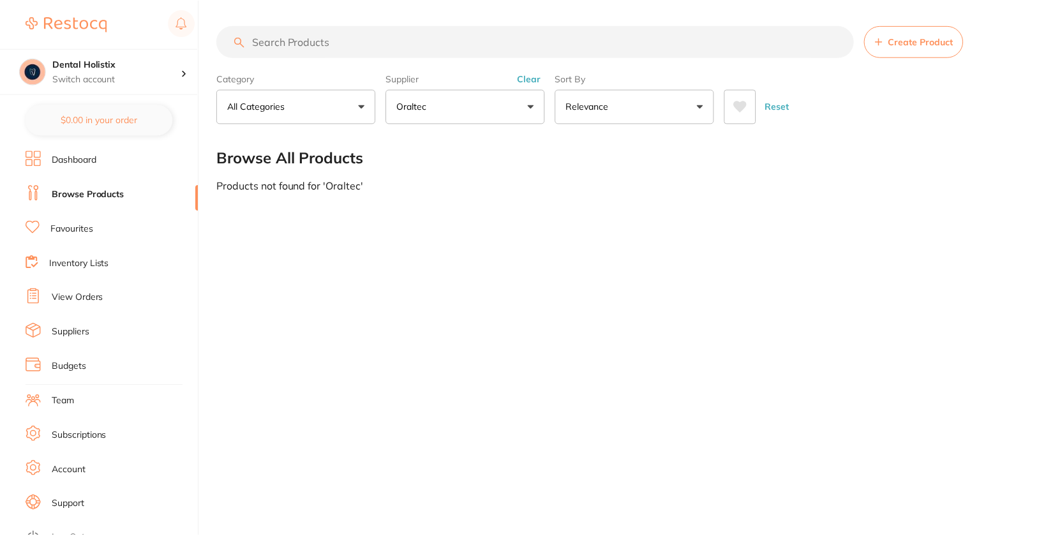
scroll to position [0, 0]
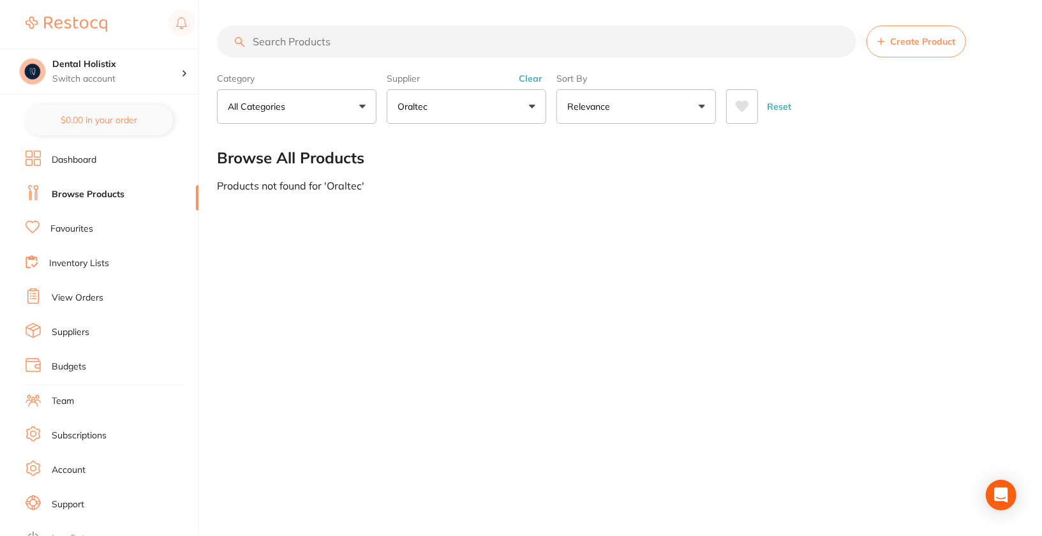
click at [531, 74] on button "Clear" at bounding box center [530, 78] width 31 height 11
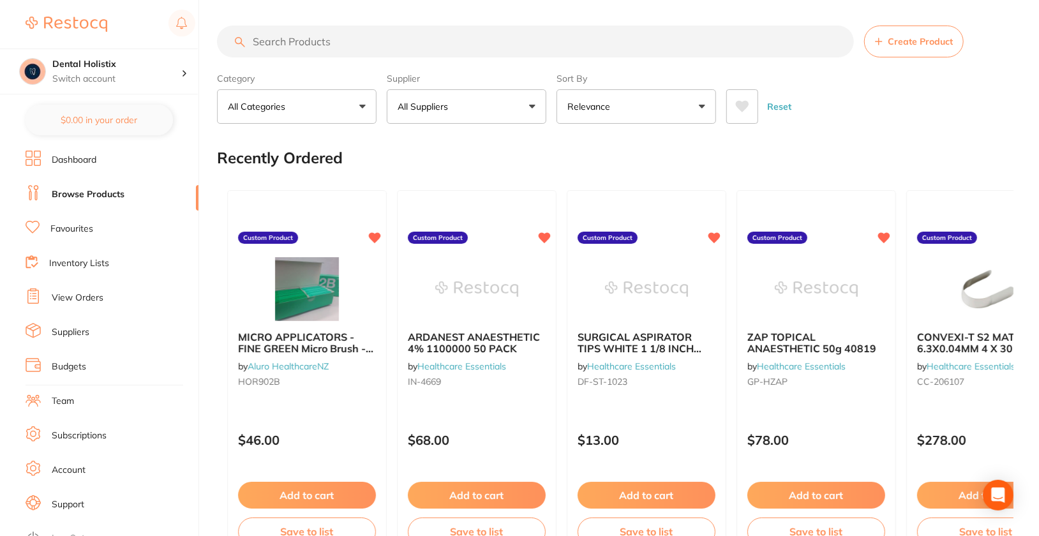
click at [480, 121] on button "All Suppliers" at bounding box center [466, 106] width 159 height 34
click at [820, 91] on div "Reset" at bounding box center [864, 101] width 277 height 45
click at [459, 106] on button "All Suppliers" at bounding box center [466, 106] width 159 height 34
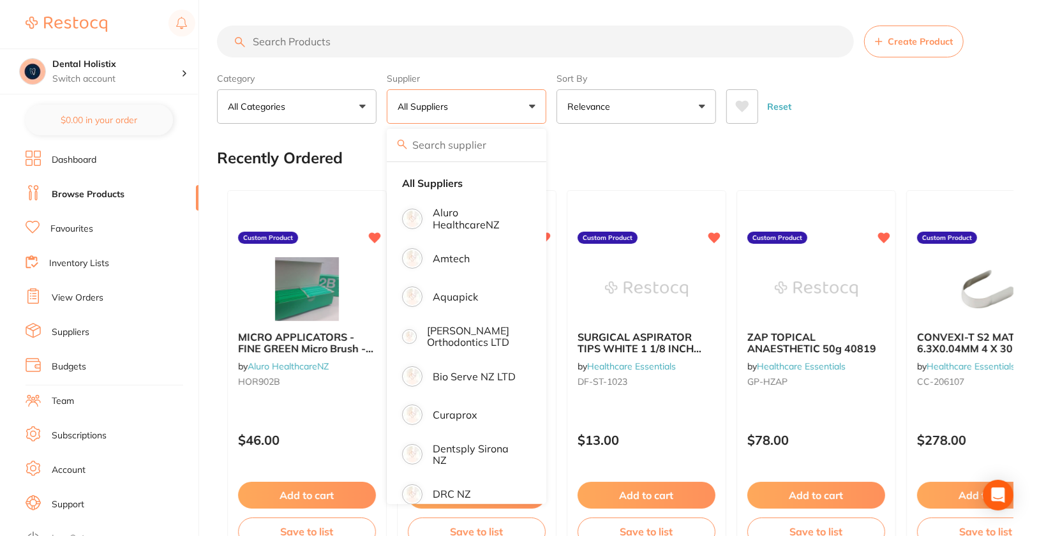
scroll to position [422, 0]
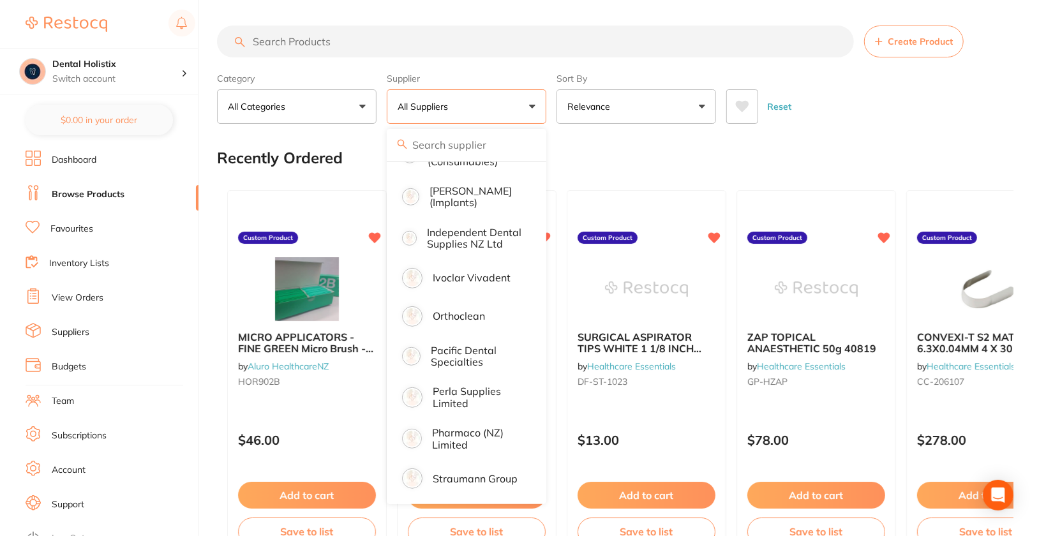
click at [923, 122] on div "Reset" at bounding box center [864, 101] width 277 height 45
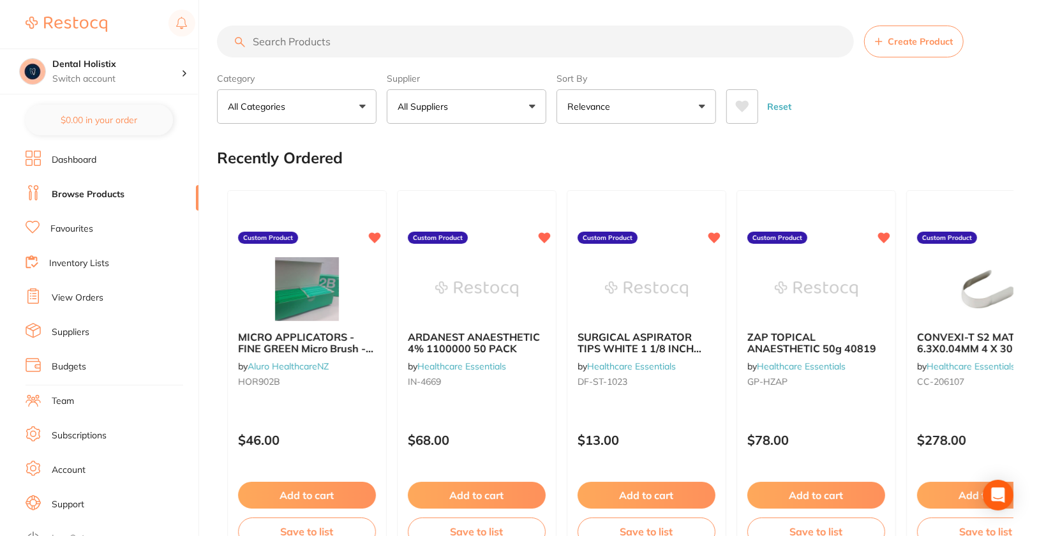
click at [84, 164] on link "Dashboard" at bounding box center [74, 160] width 45 height 13
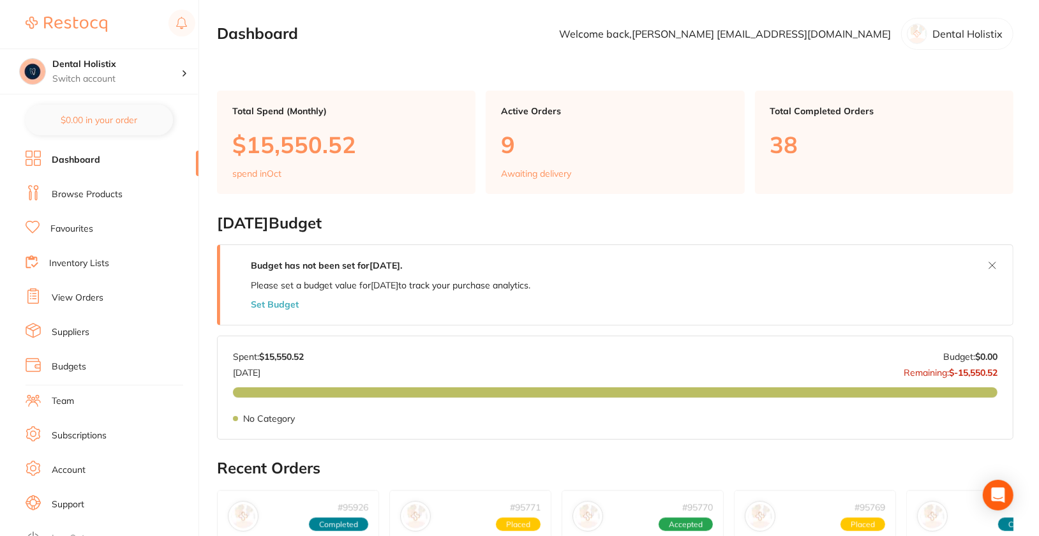
click at [101, 193] on link "Browse Products" at bounding box center [87, 194] width 71 height 13
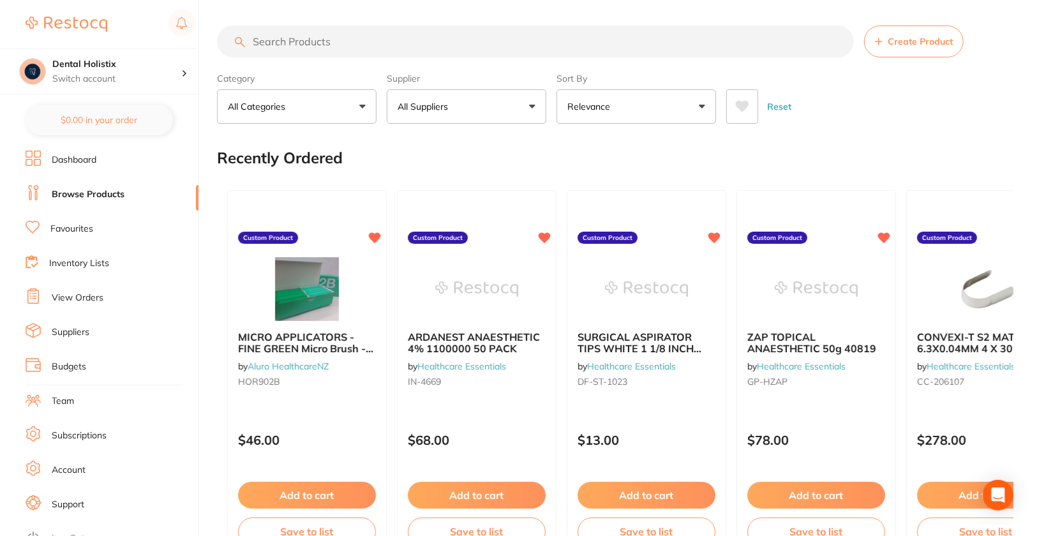
click at [509, 105] on button "All Suppliers" at bounding box center [466, 106] width 159 height 34
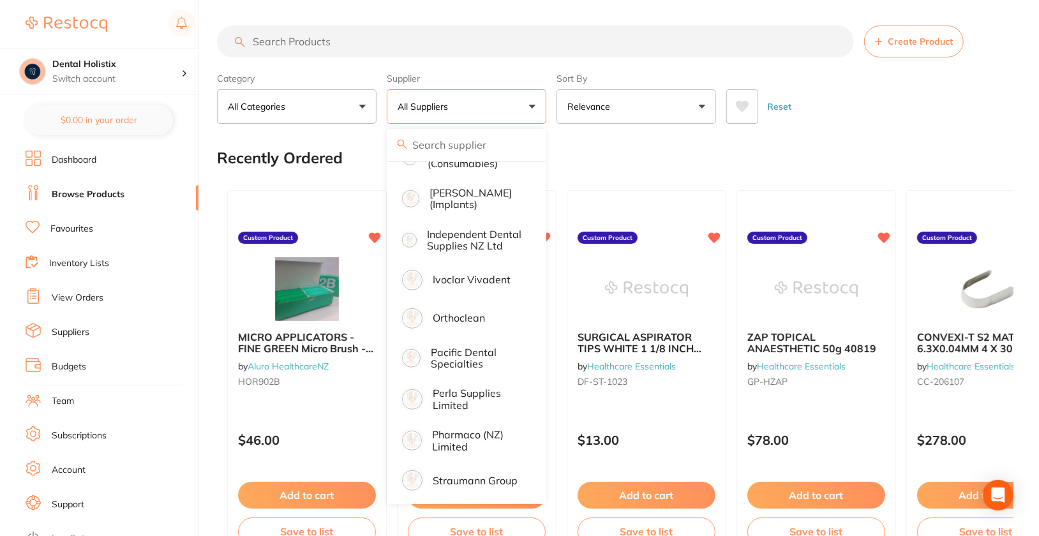
scroll to position [422, 0]
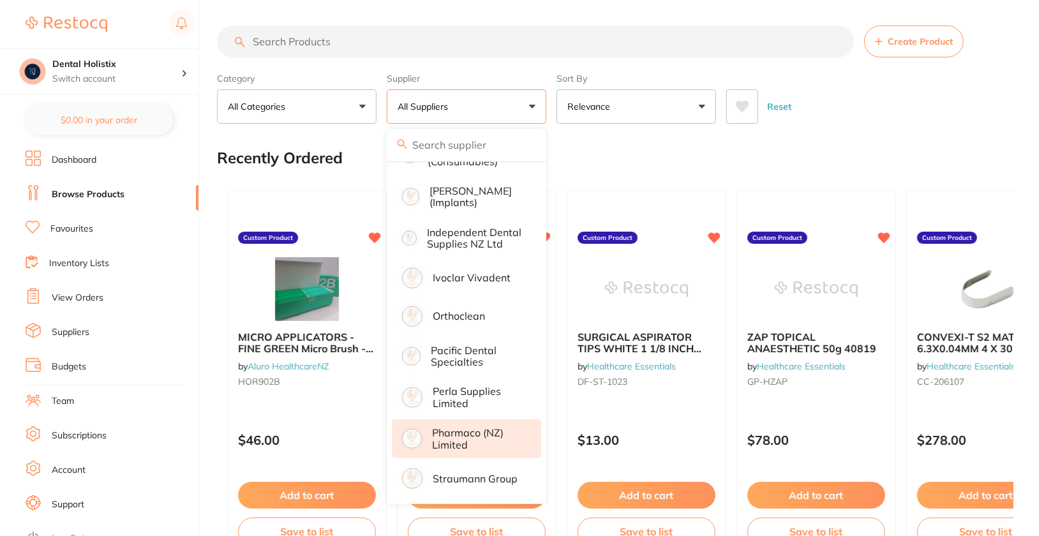
click at [475, 445] on p "Pharmaco (NZ) Limited" at bounding box center [477, 439] width 91 height 24
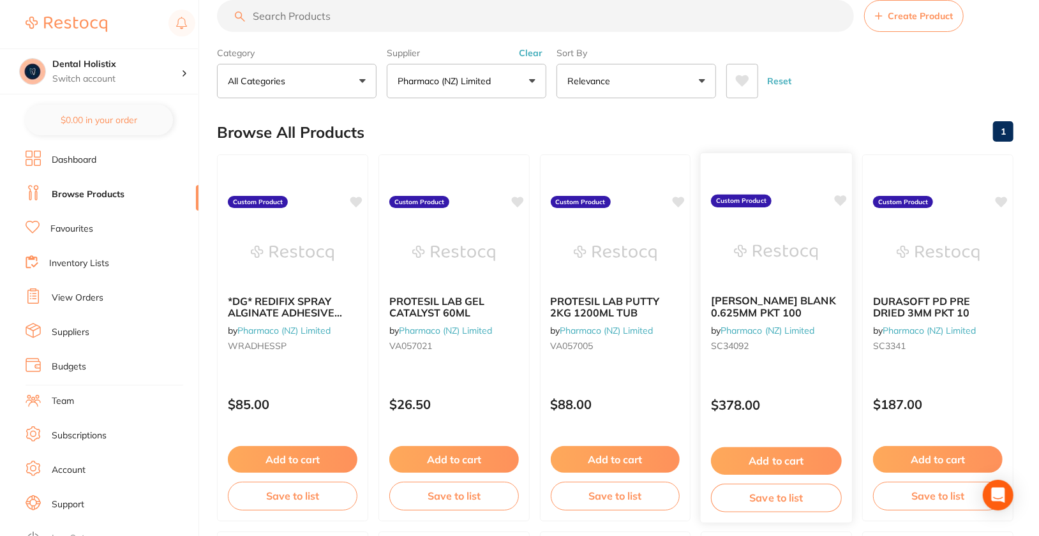
scroll to position [0, 0]
